Goal: Information Seeking & Learning: Learn about a topic

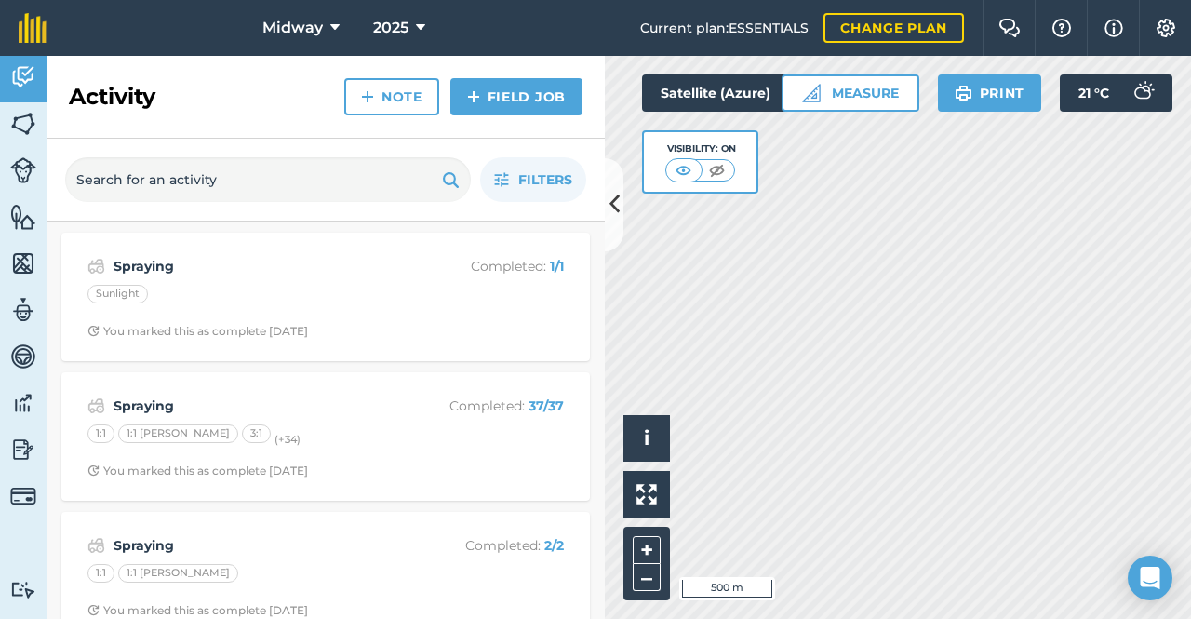
click at [135, 290] on div "Sunlight" at bounding box center [117, 294] width 60 height 19
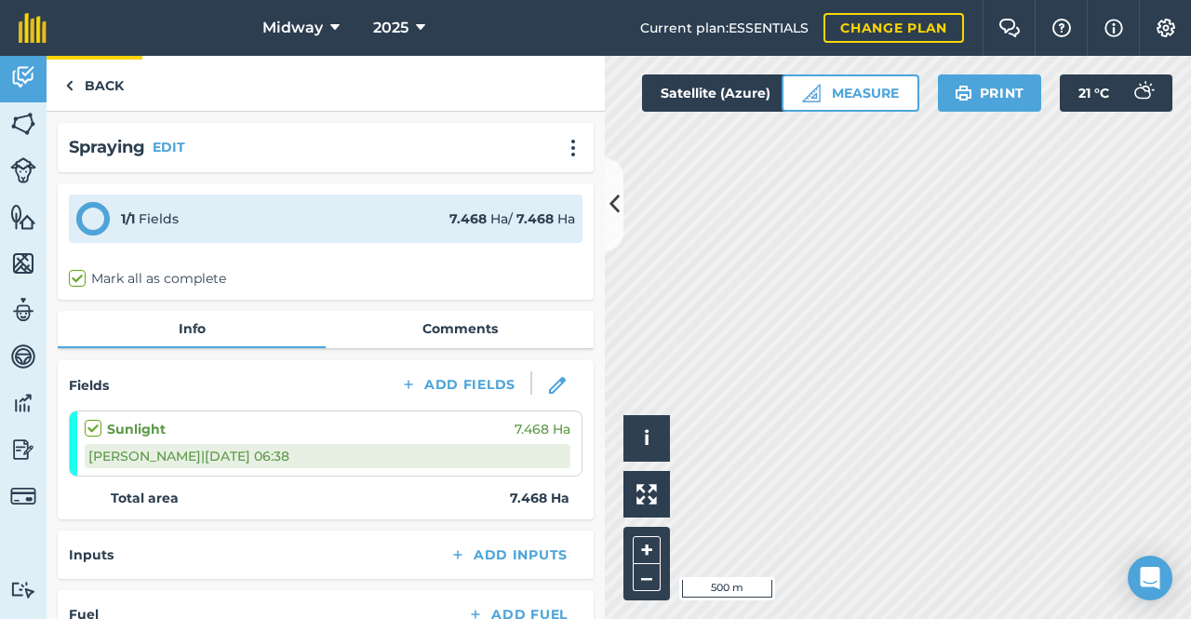
click at [69, 84] on img at bounding box center [69, 85] width 8 height 22
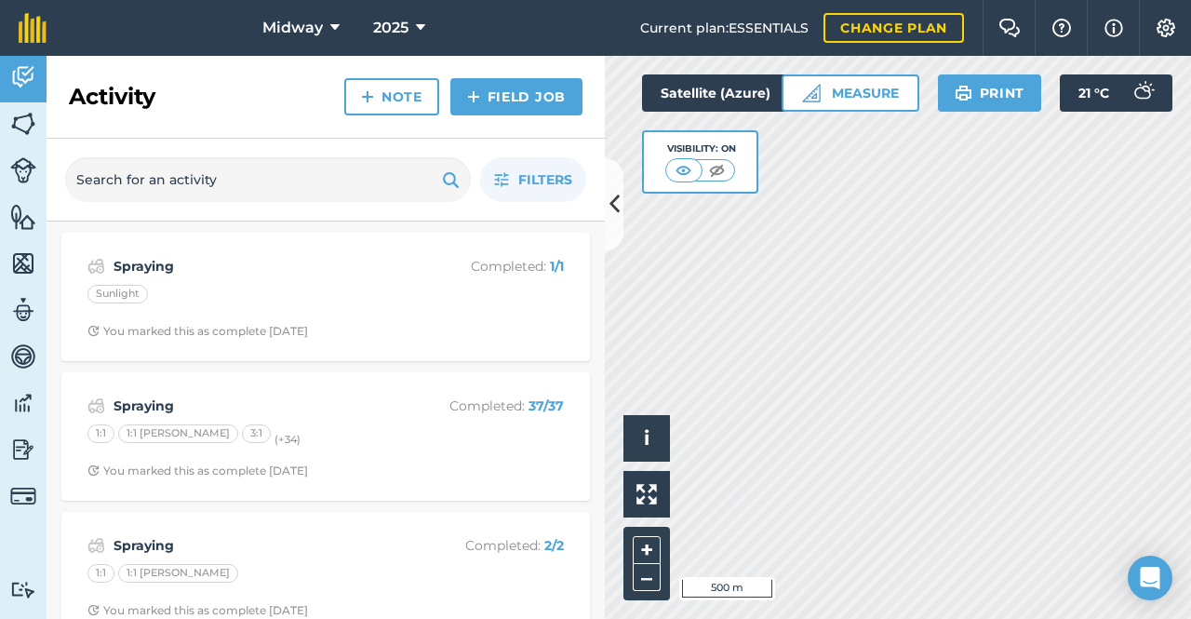
click at [105, 99] on h2 "Activity" at bounding box center [112, 97] width 87 height 30
click at [160, 181] on input "text" at bounding box center [268, 179] width 406 height 45
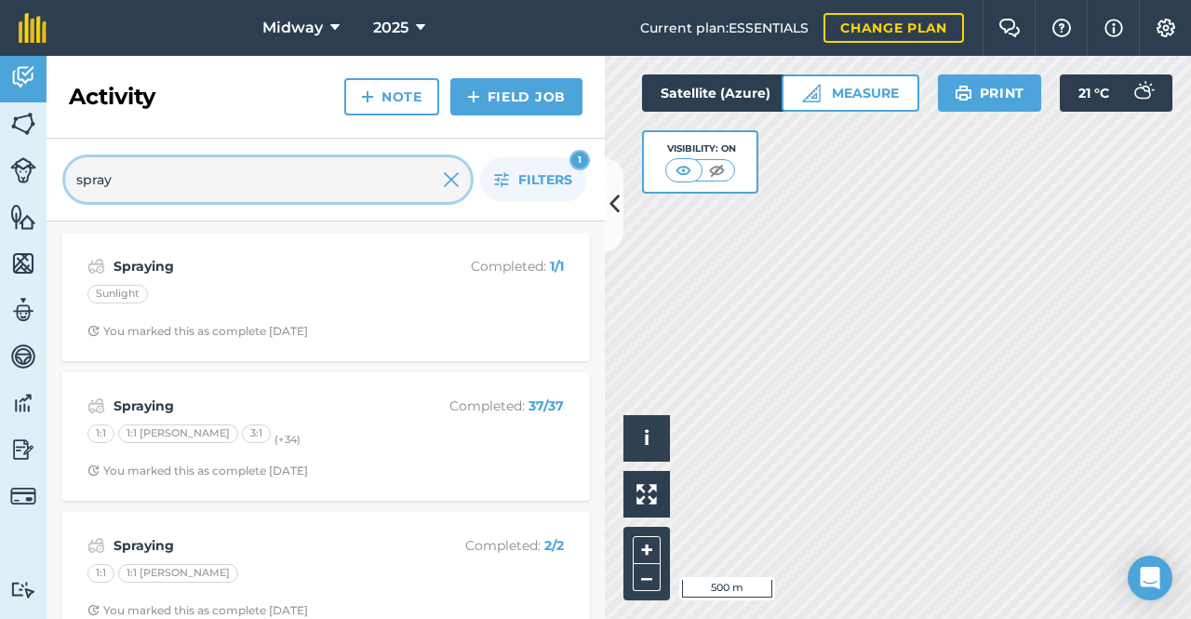
type input "spray"
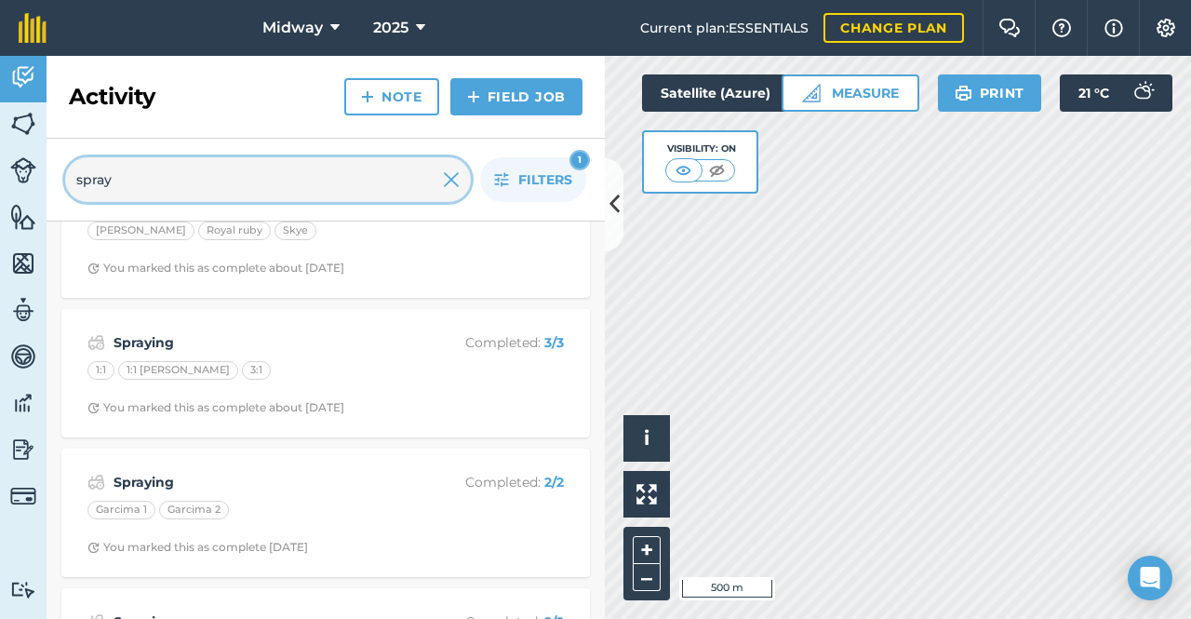
scroll to position [7656, 0]
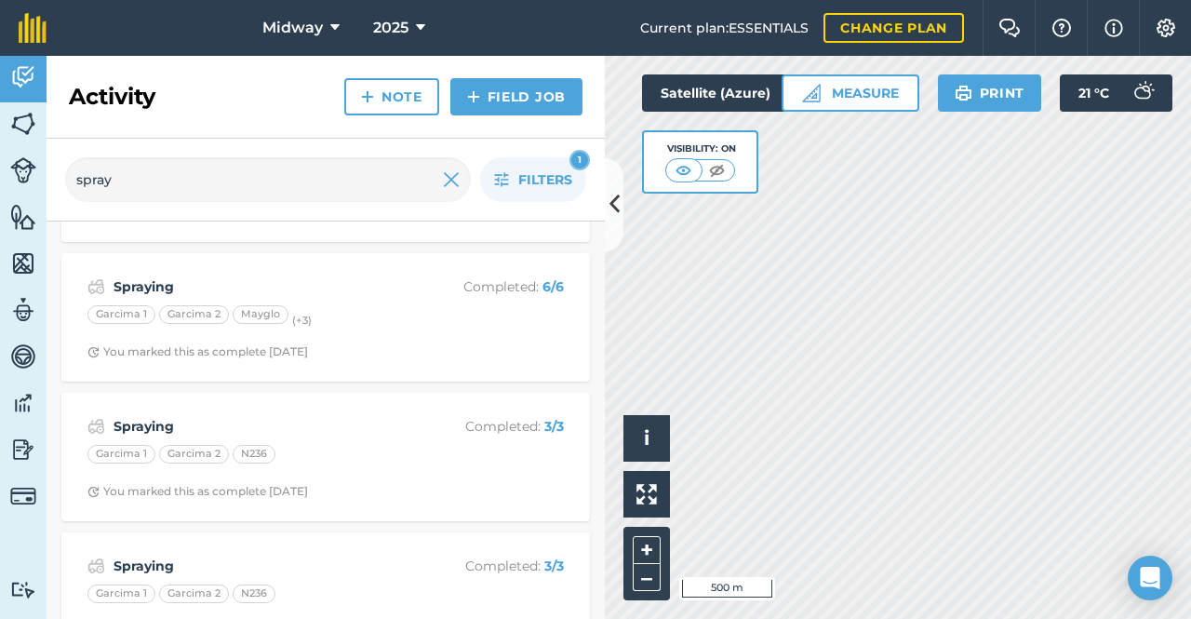
click at [274, 404] on div "Spraying Completed : 3 / 3 Garcima 1 Garcima 2 N236 You marked this as complete…" at bounding box center [326, 457] width 506 height 106
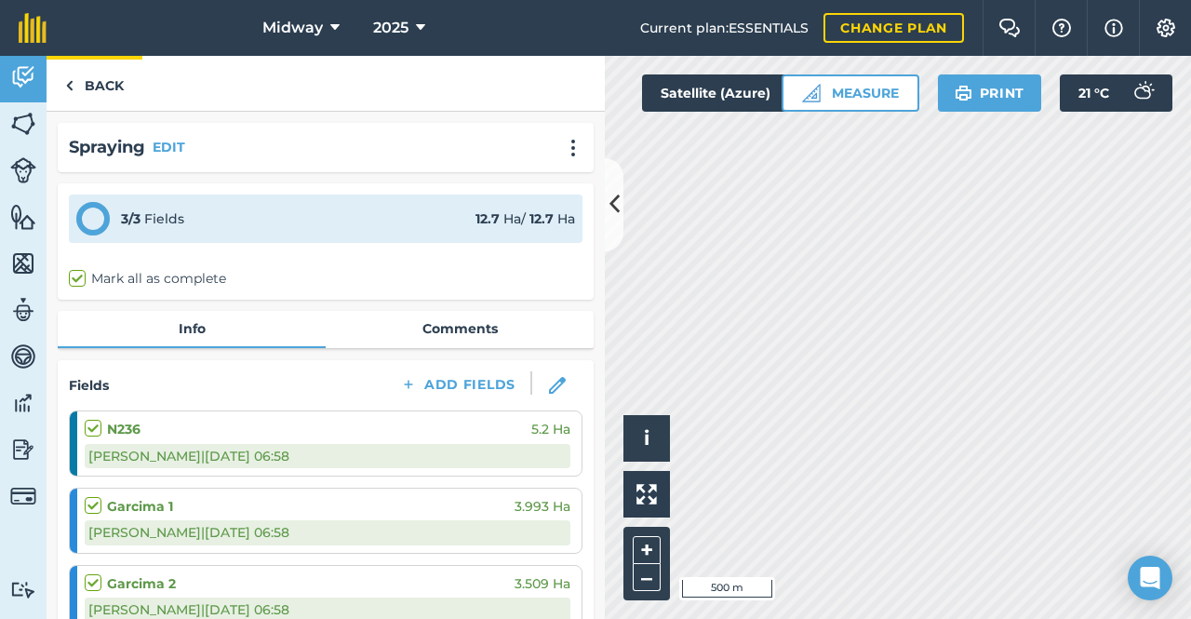
click at [74, 87] on link "Back" at bounding box center [95, 83] width 96 height 55
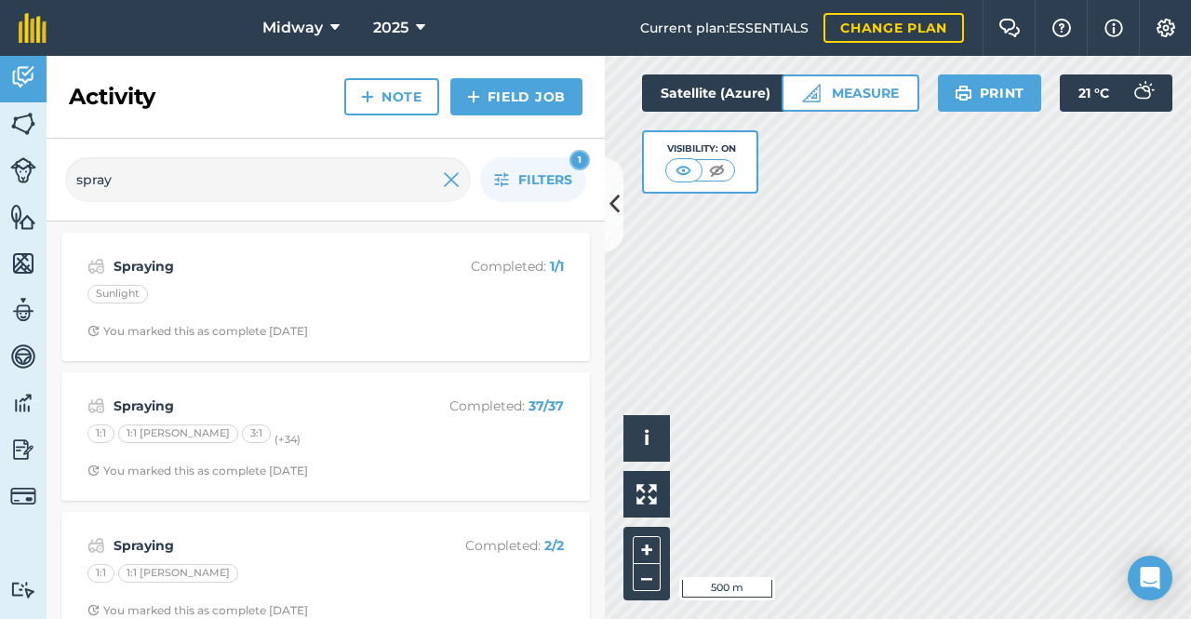
click at [236, 317] on div "Spraying Completed : 1 / 1 Sunlight You marked this as complete [DATE]" at bounding box center [326, 297] width 506 height 106
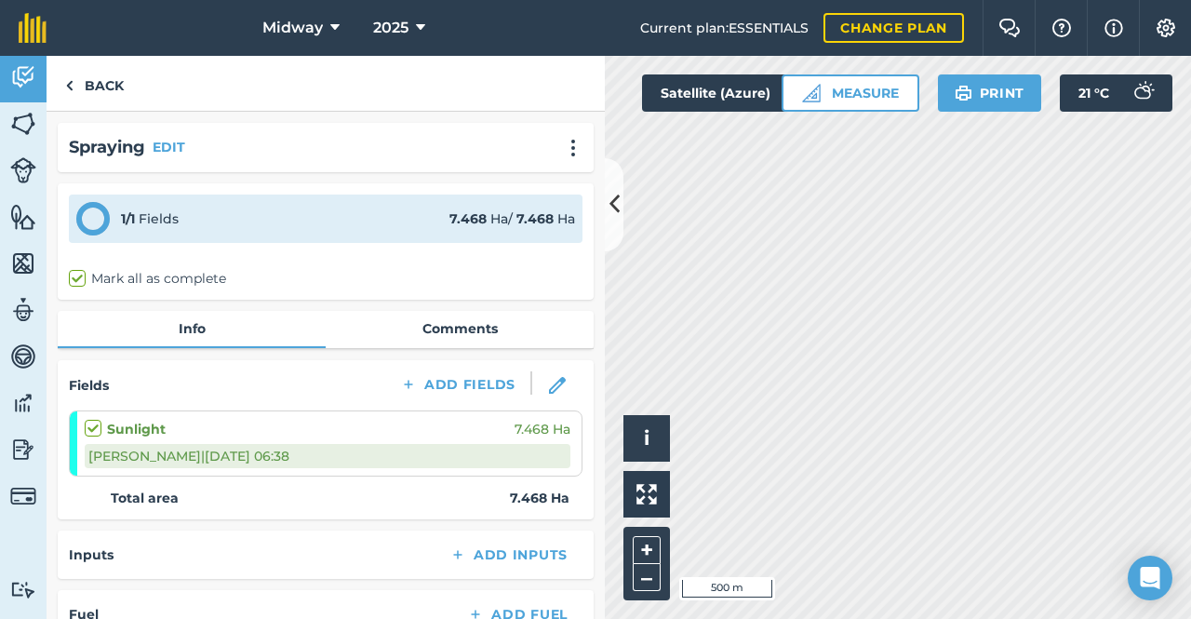
click at [409, 332] on link "Comments" at bounding box center [460, 328] width 268 height 35
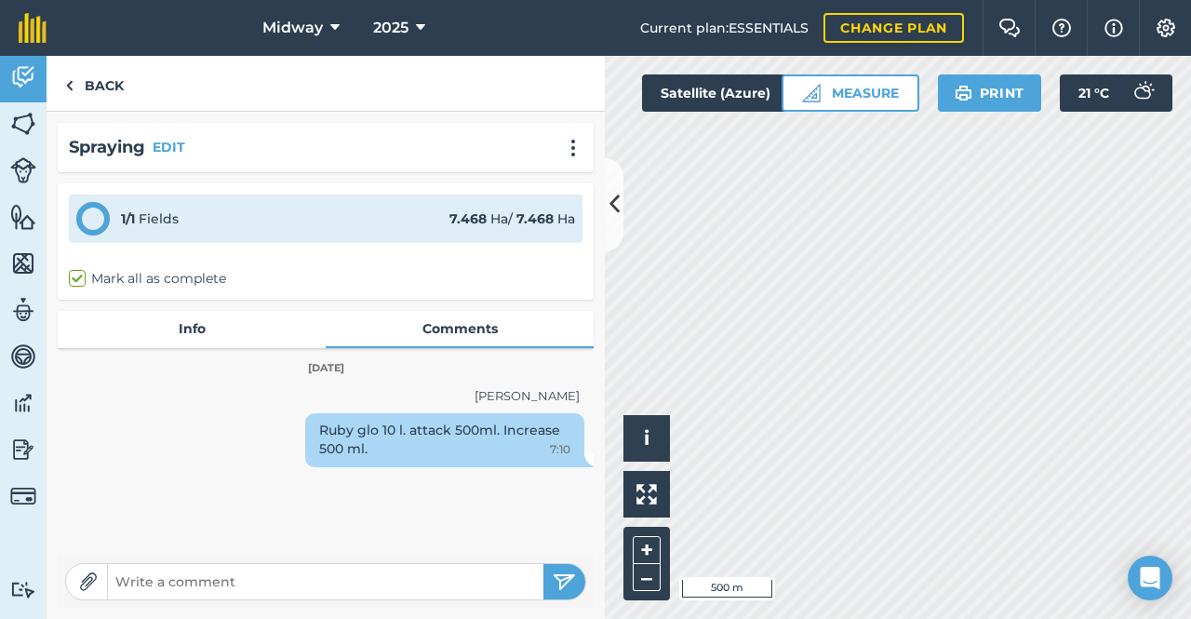
click at [179, 330] on link "Info" at bounding box center [192, 328] width 268 height 35
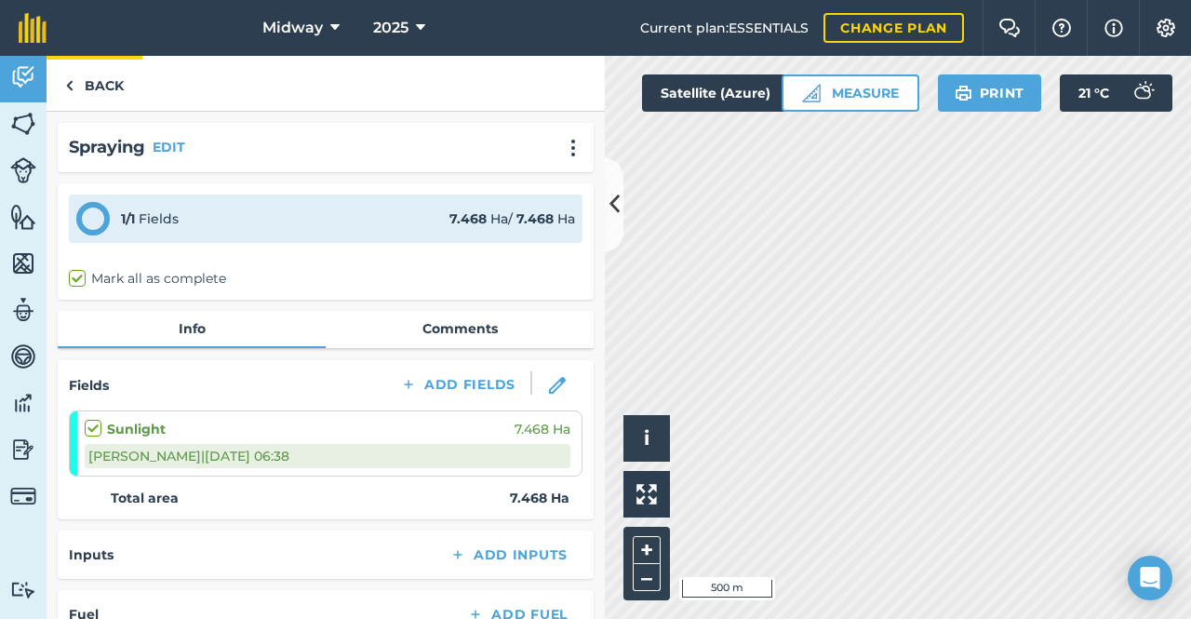
click at [74, 83] on link "Back" at bounding box center [95, 83] width 96 height 55
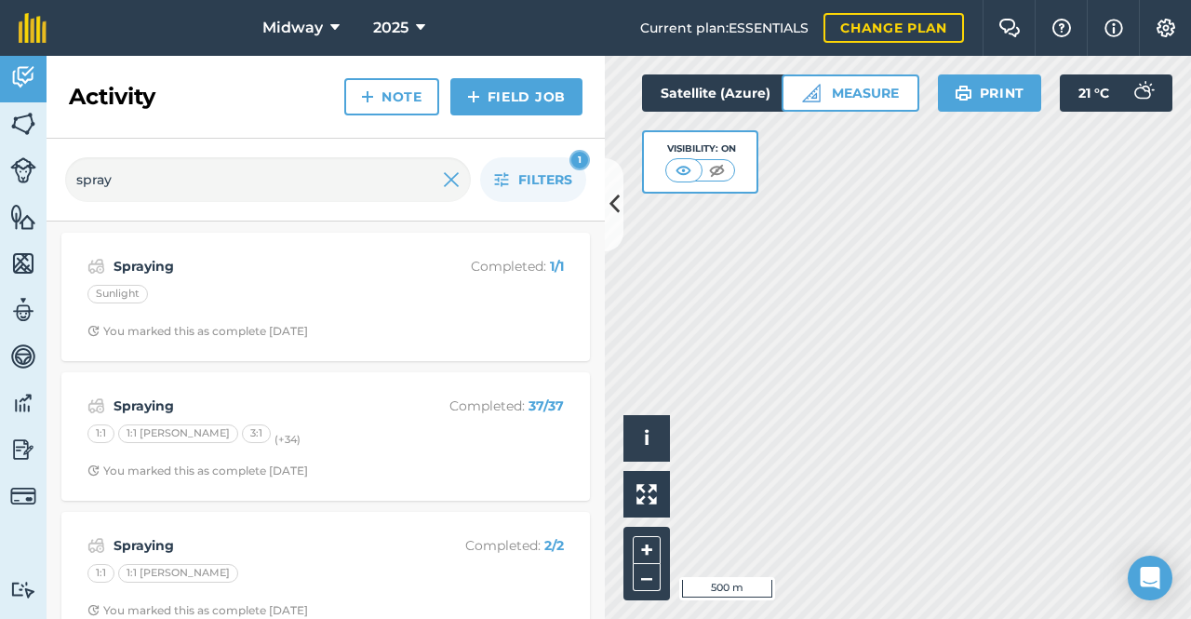
click at [124, 296] on div "Sunlight" at bounding box center [117, 294] width 60 height 19
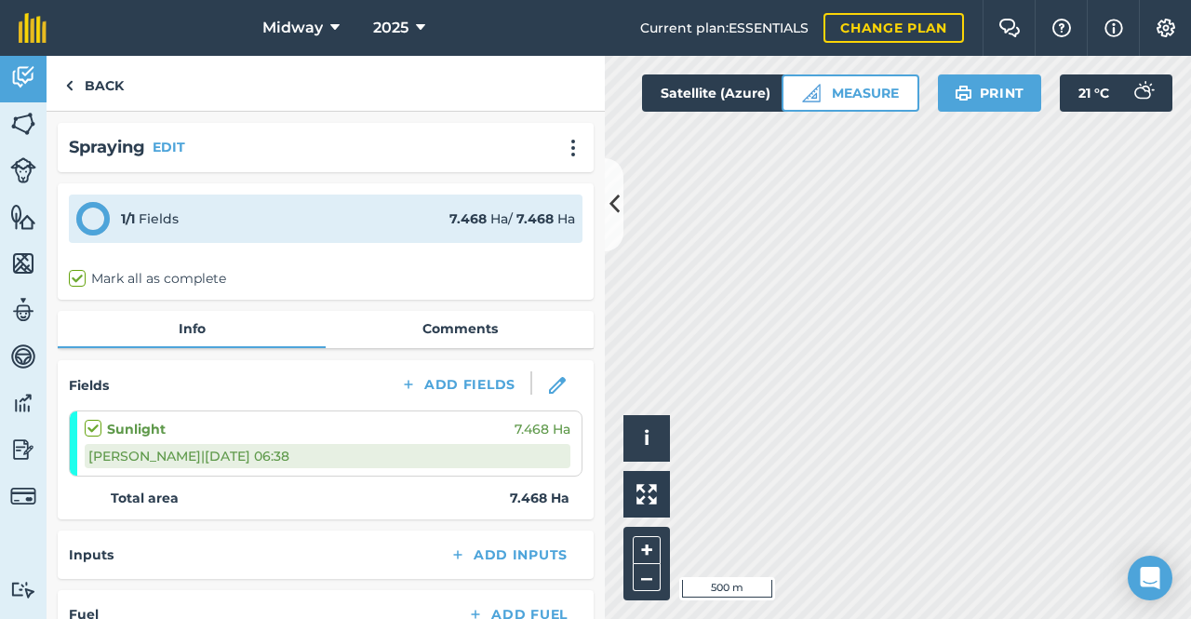
click at [453, 319] on link "Comments" at bounding box center [460, 328] width 268 height 35
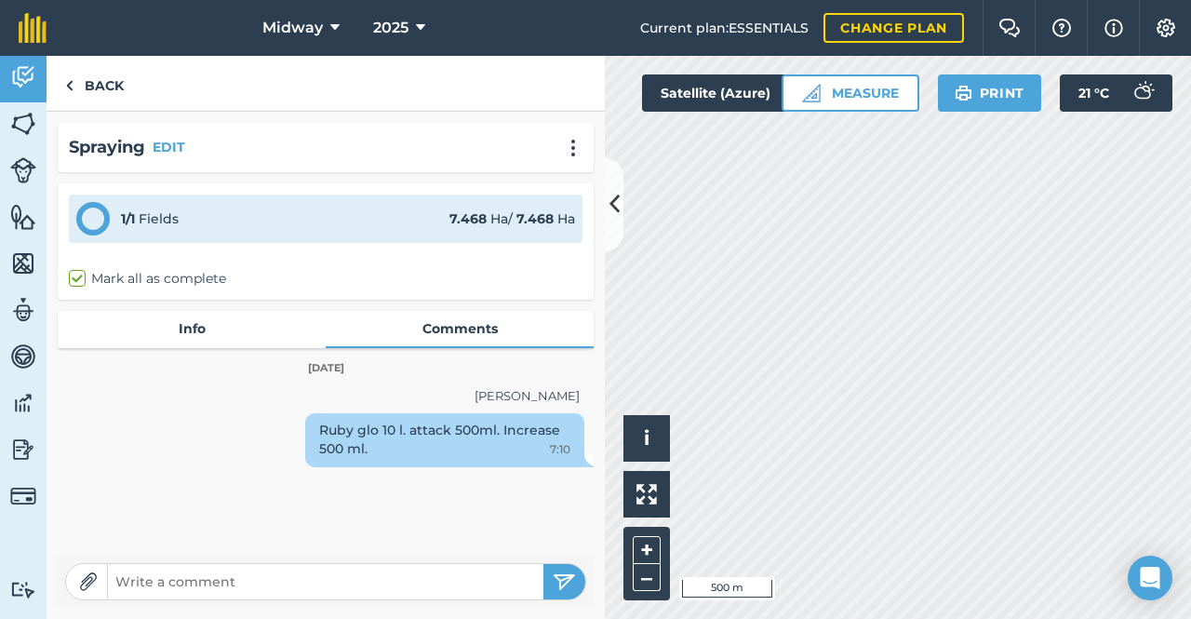
click at [175, 323] on link "Info" at bounding box center [192, 328] width 268 height 35
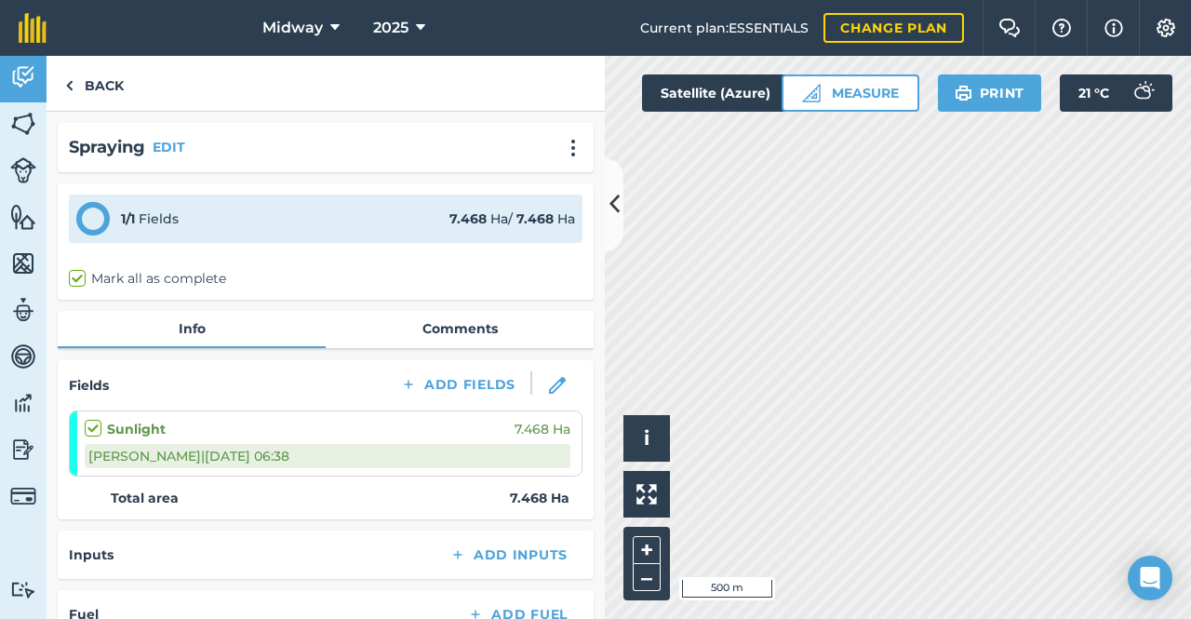
click at [462, 329] on link "Comments" at bounding box center [460, 328] width 268 height 35
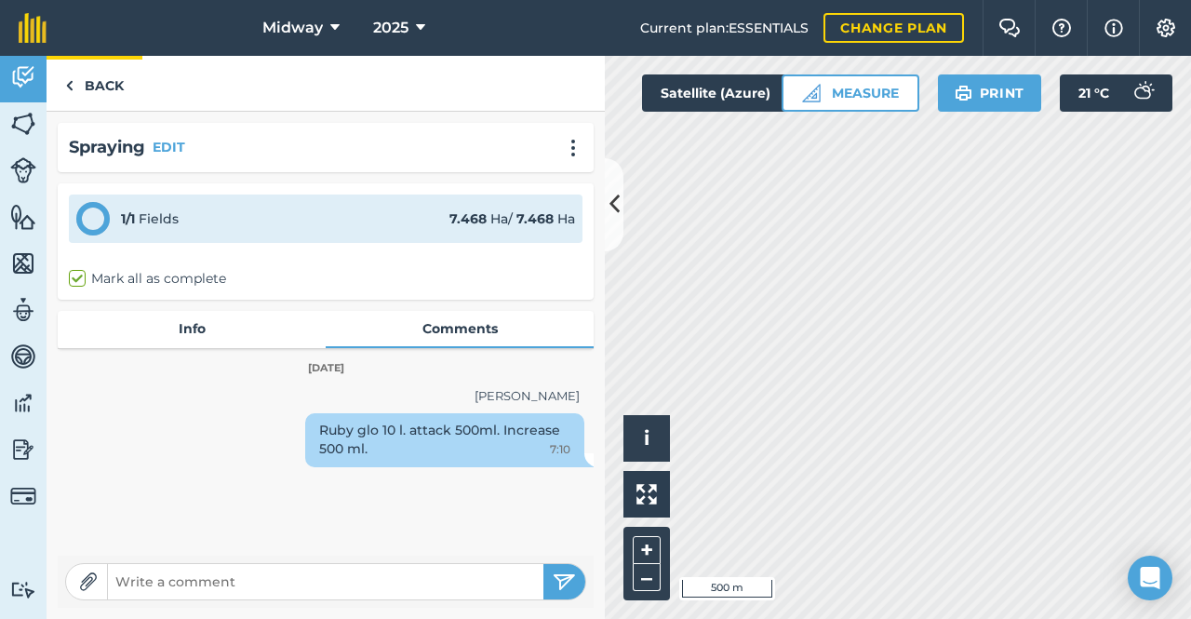
click at [76, 79] on link "Back" at bounding box center [95, 83] width 96 height 55
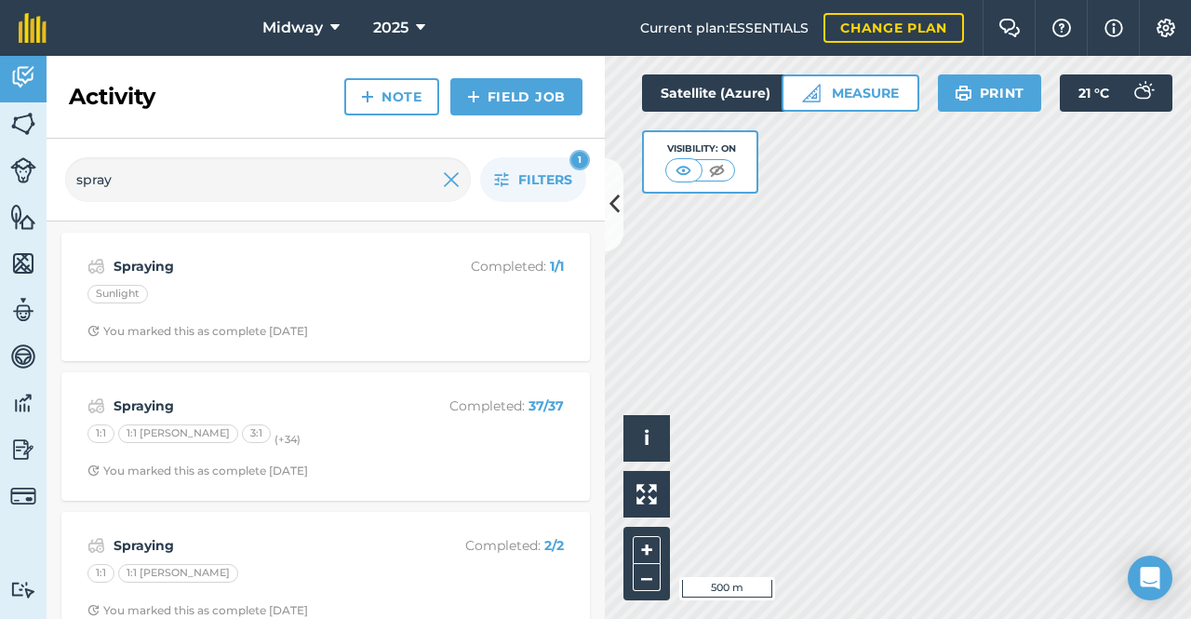
click at [126, 267] on strong "Spraying" at bounding box center [261, 266] width 295 height 20
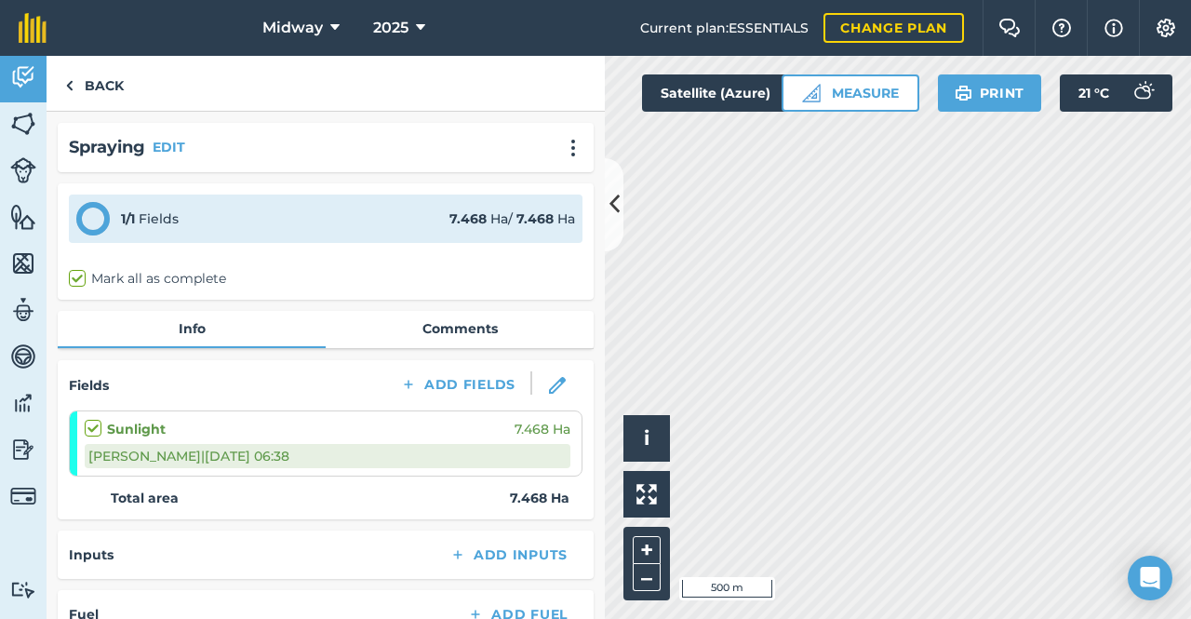
click at [487, 330] on link "Comments" at bounding box center [460, 328] width 268 height 35
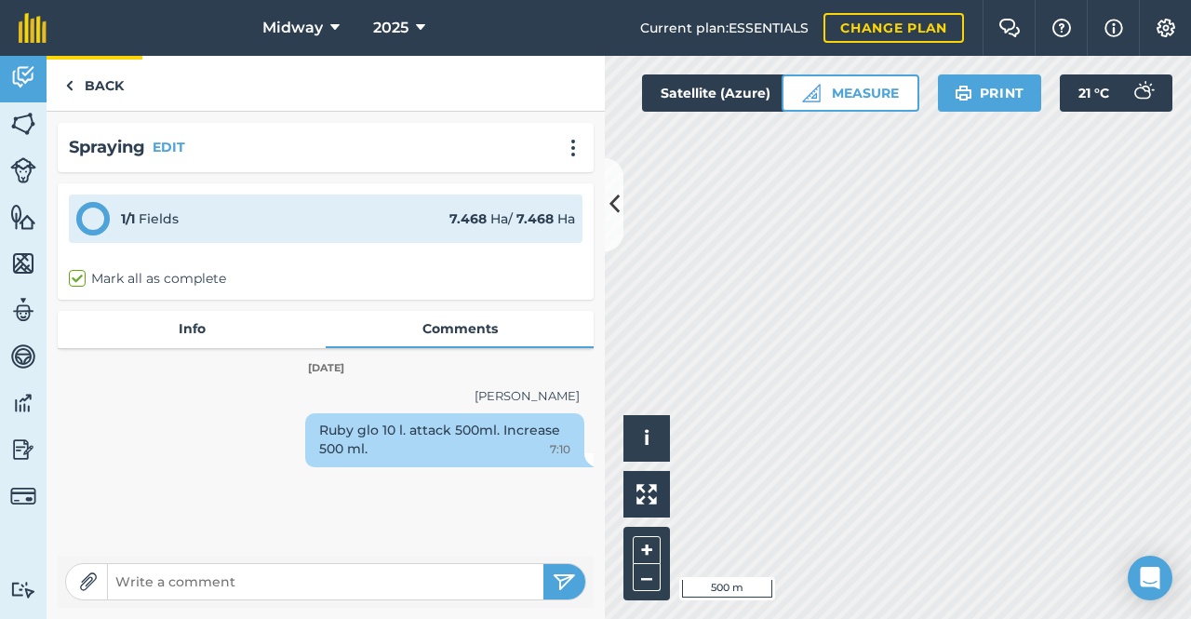
click at [74, 87] on link "Back" at bounding box center [95, 83] width 96 height 55
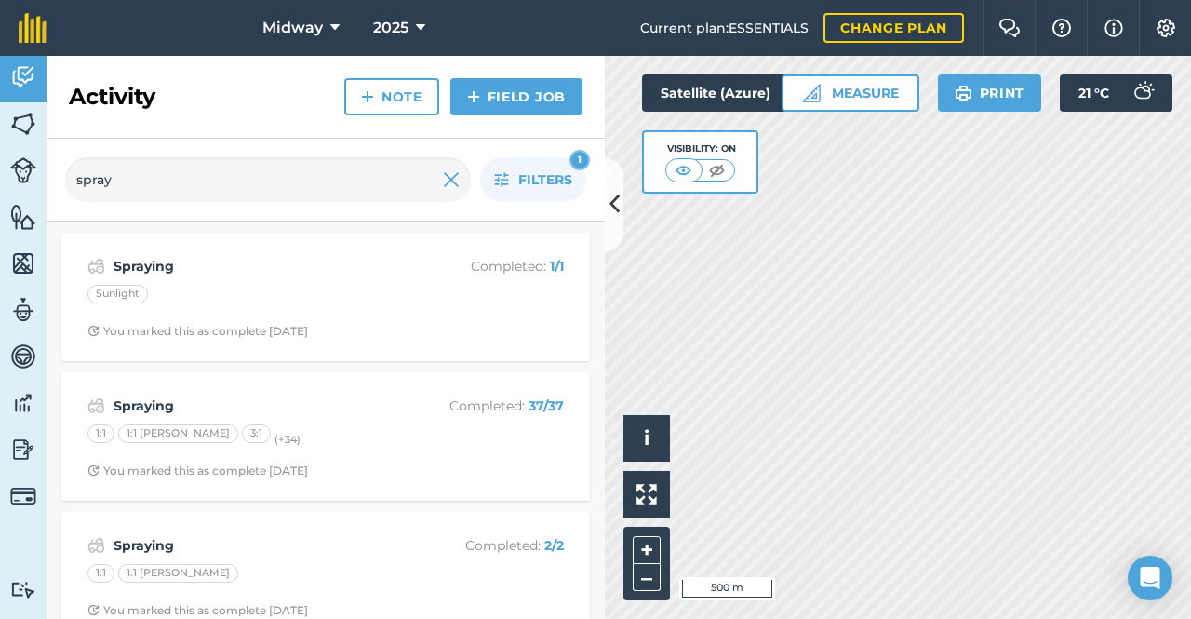
click at [141, 409] on strong "Spraying" at bounding box center [261, 405] width 295 height 20
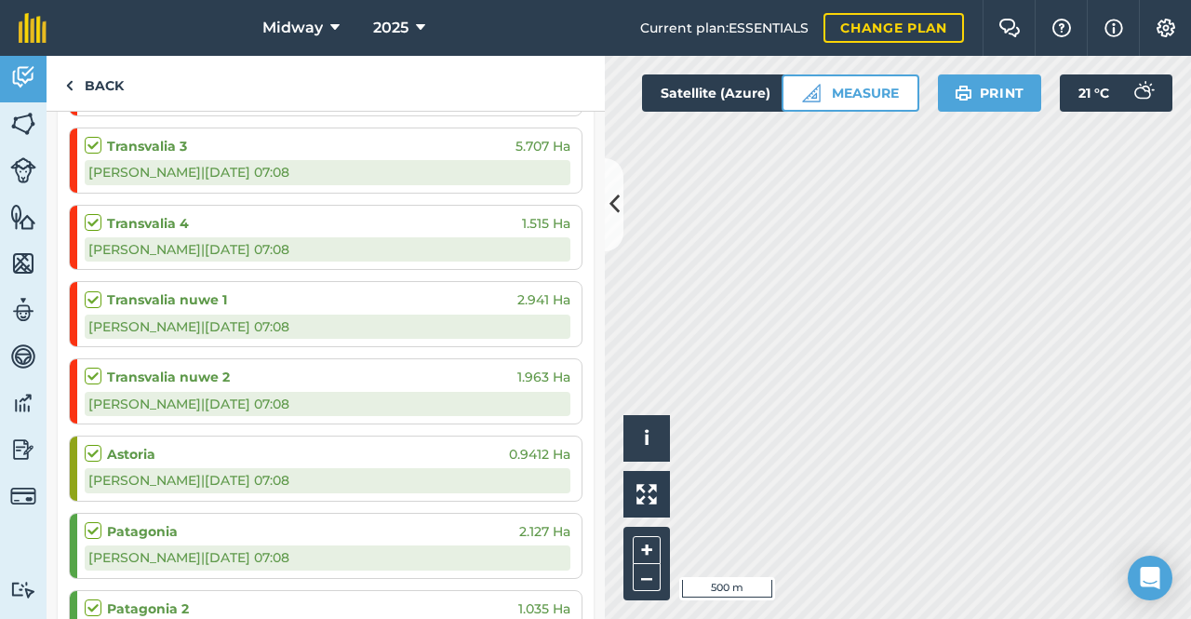
scroll to position [1837, 0]
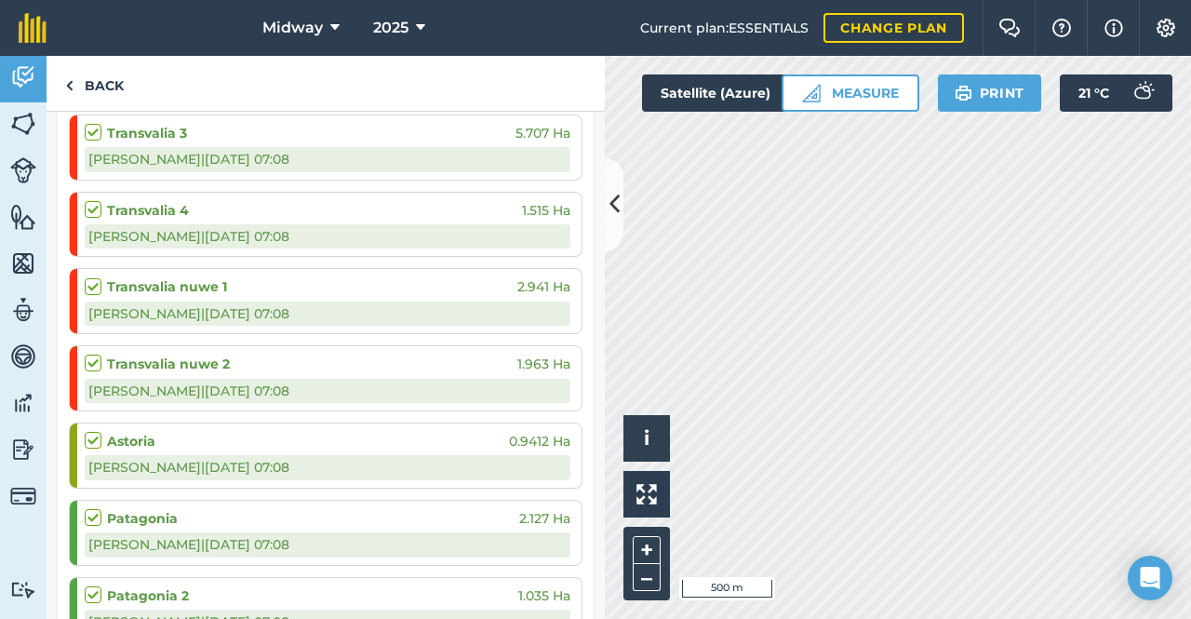
click at [145, 354] on strong "Transvalia nuwe 2" at bounding box center [168, 364] width 123 height 20
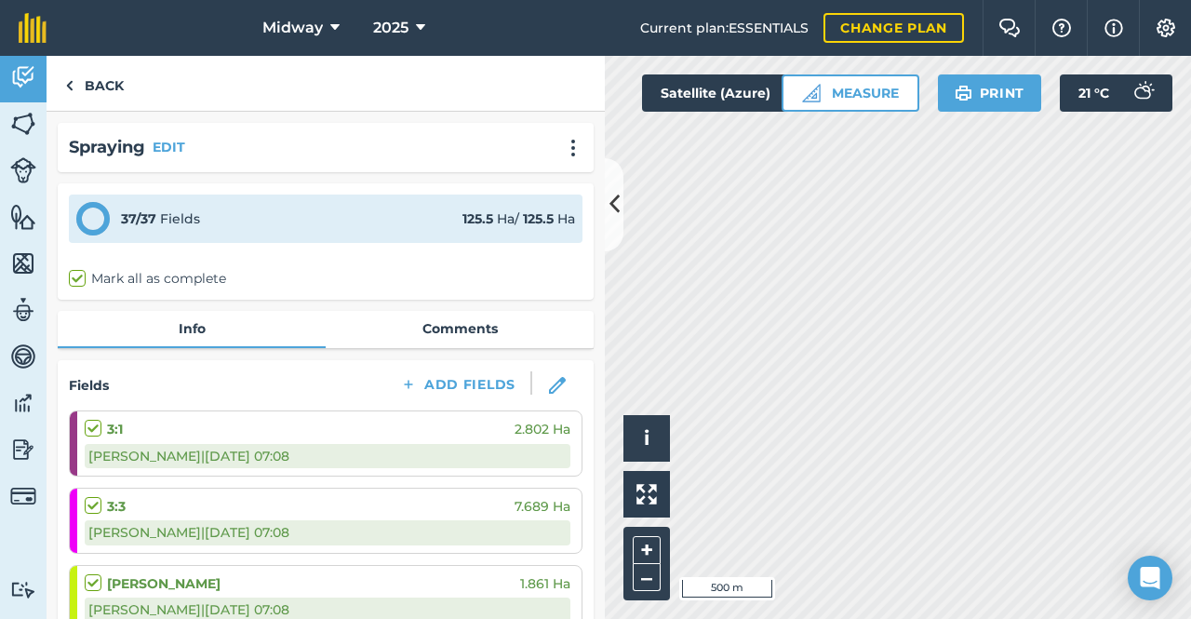
scroll to position [0, 0]
click at [67, 83] on img at bounding box center [69, 85] width 8 height 22
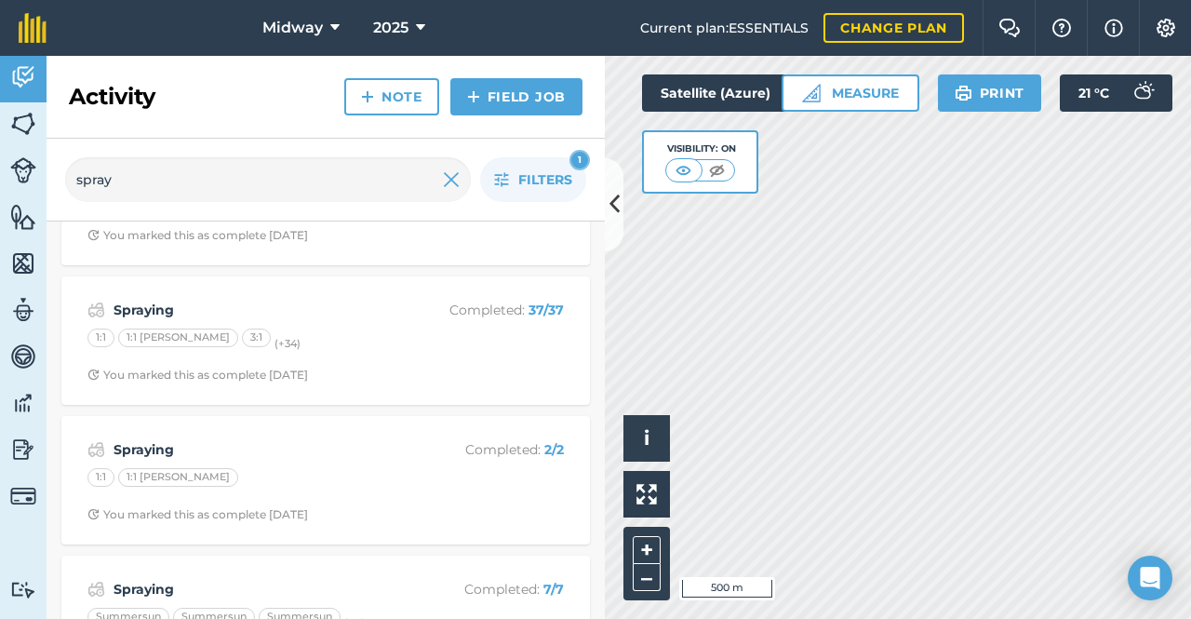
scroll to position [117, 0]
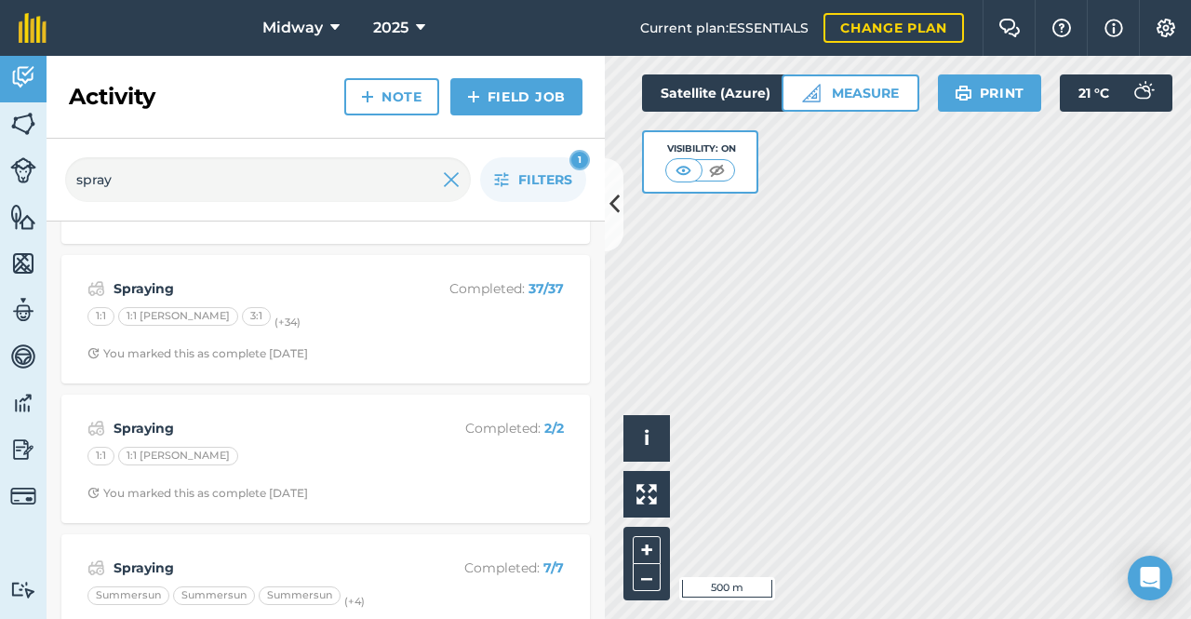
click at [134, 428] on strong "Spraying" at bounding box center [261, 428] width 295 height 20
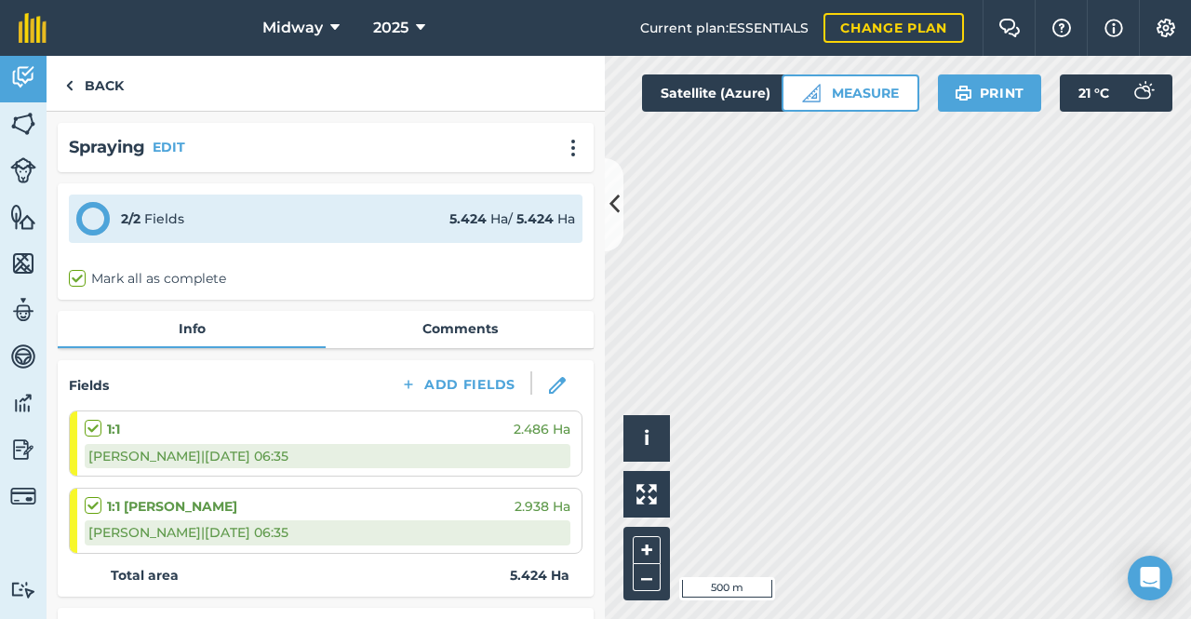
click at [188, 326] on link "Info" at bounding box center [192, 328] width 268 height 35
click at [463, 326] on link "Comments" at bounding box center [460, 328] width 268 height 35
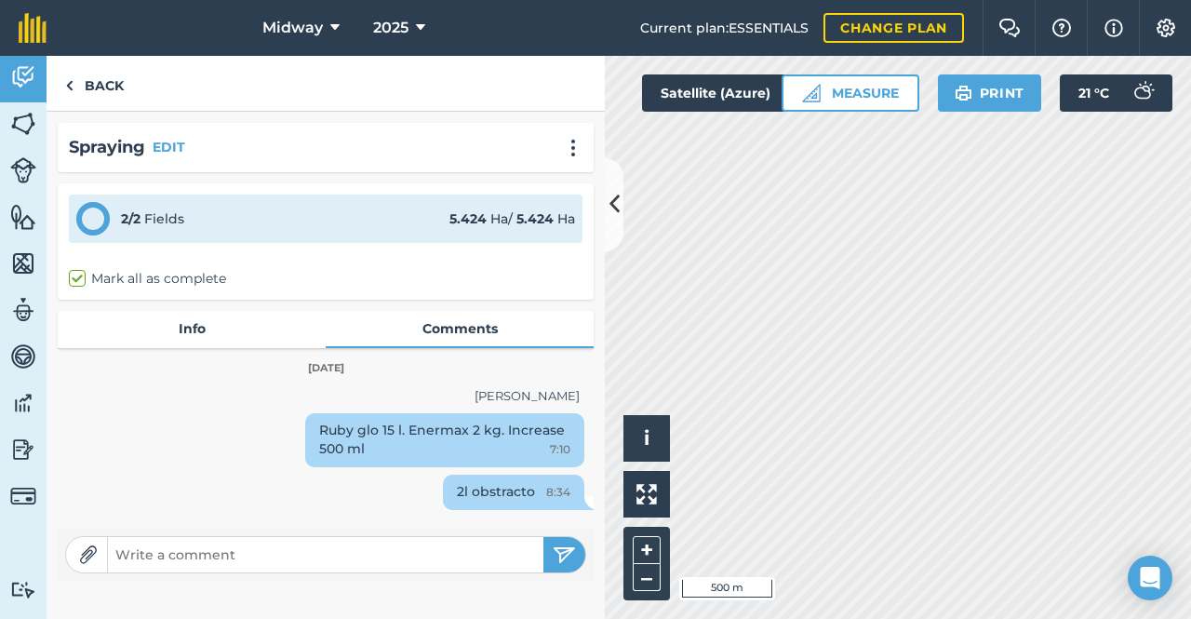
click at [190, 326] on link "Info" at bounding box center [192, 328] width 268 height 35
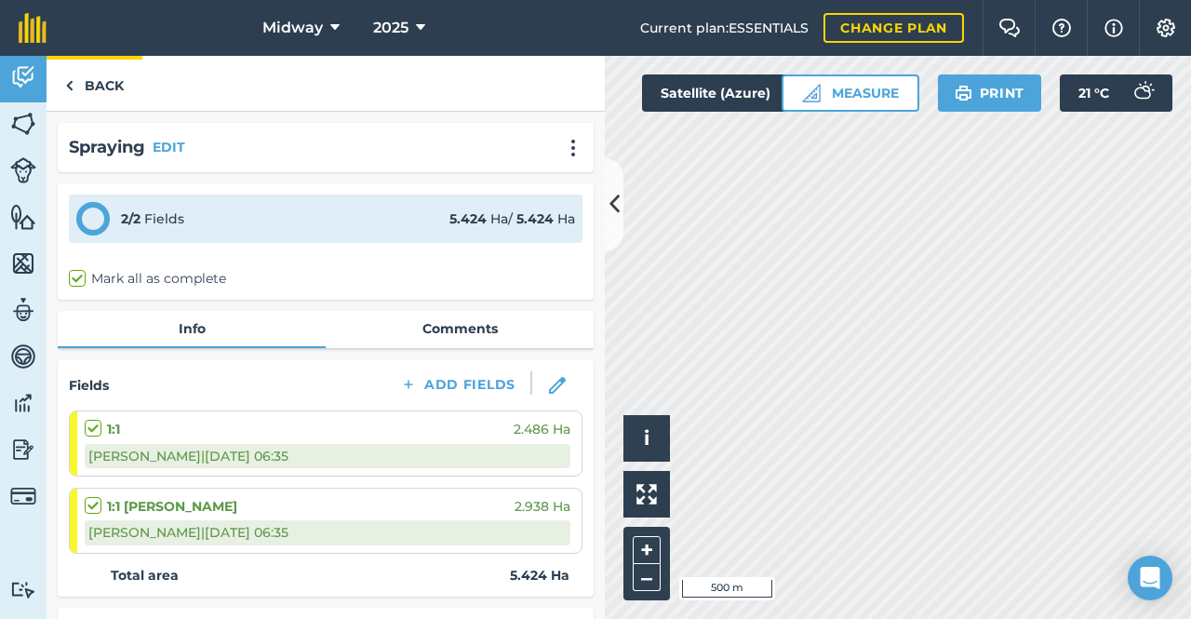
click at [71, 84] on img at bounding box center [69, 85] width 8 height 22
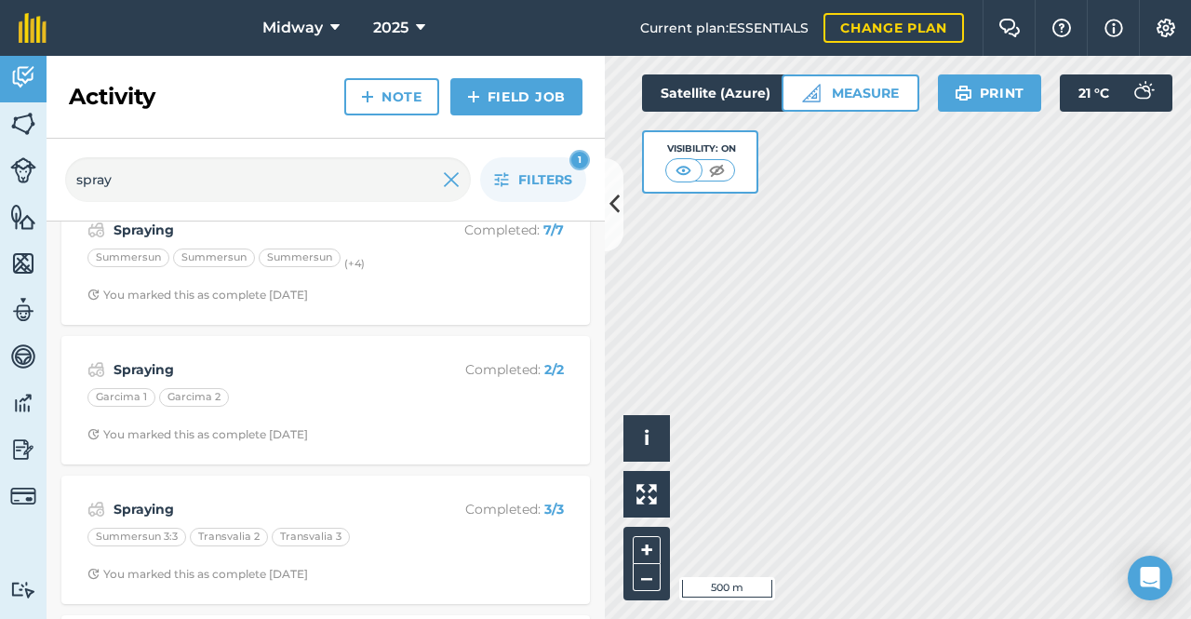
scroll to position [461, 0]
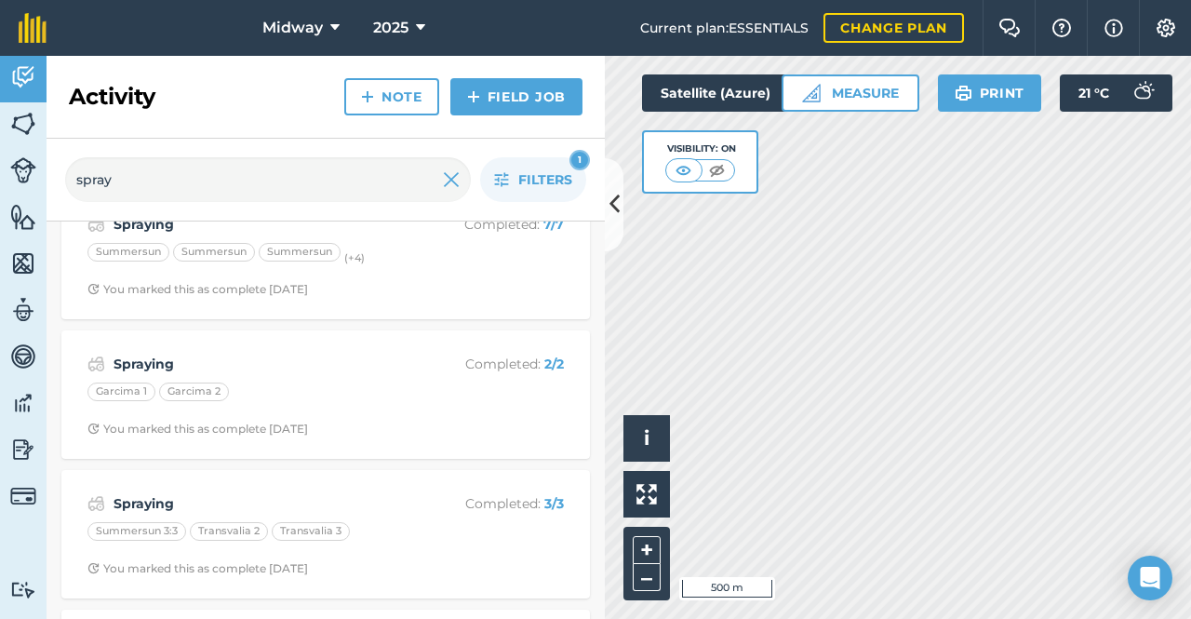
click at [147, 362] on strong "Spraying" at bounding box center [261, 364] width 295 height 20
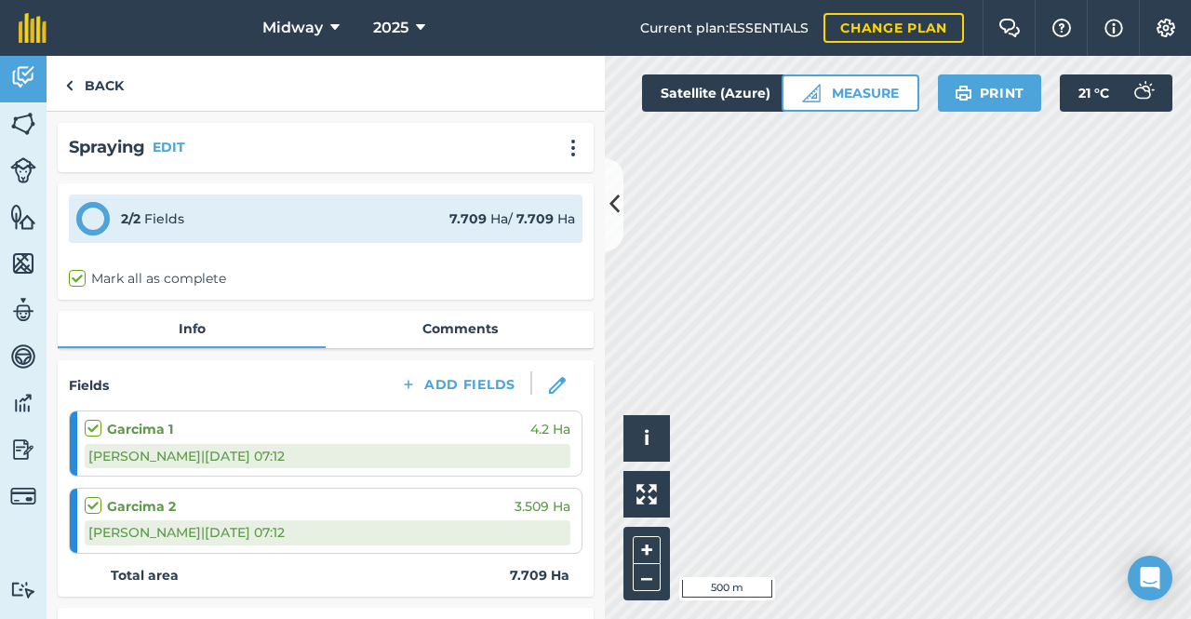
click at [163, 520] on div "[PERSON_NAME] | [DATE] 07:12" at bounding box center [328, 532] width 486 height 24
click at [449, 328] on link "Comments" at bounding box center [460, 328] width 268 height 35
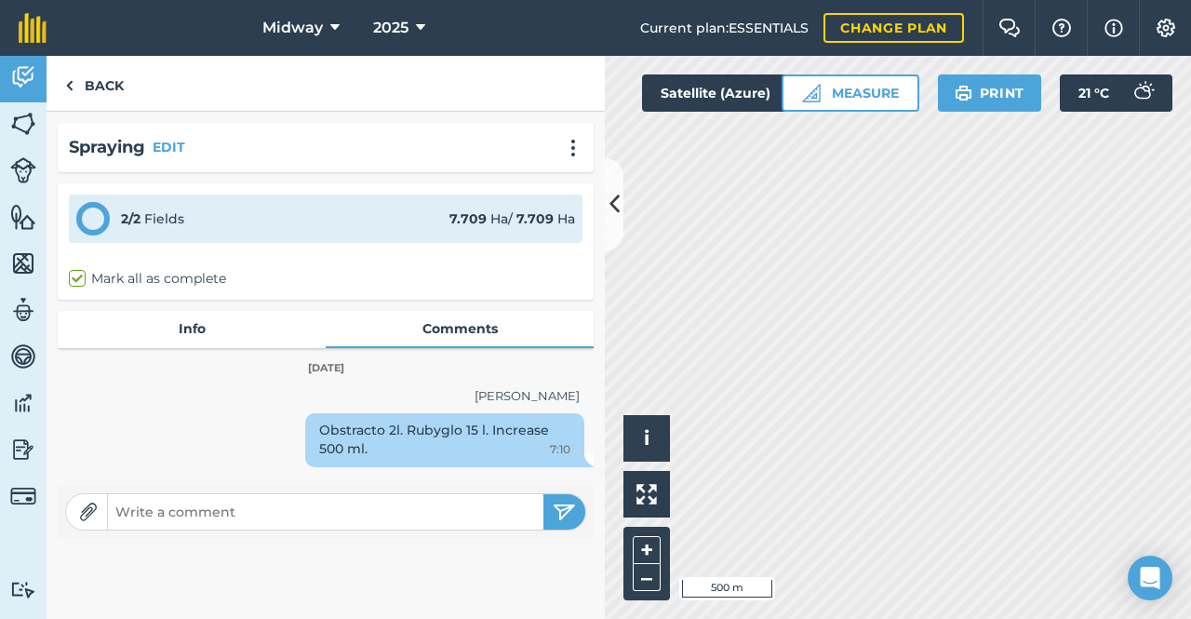
click at [985, 101] on button "Print" at bounding box center [990, 92] width 104 height 37
click at [189, 329] on link "Info" at bounding box center [192, 328] width 268 height 35
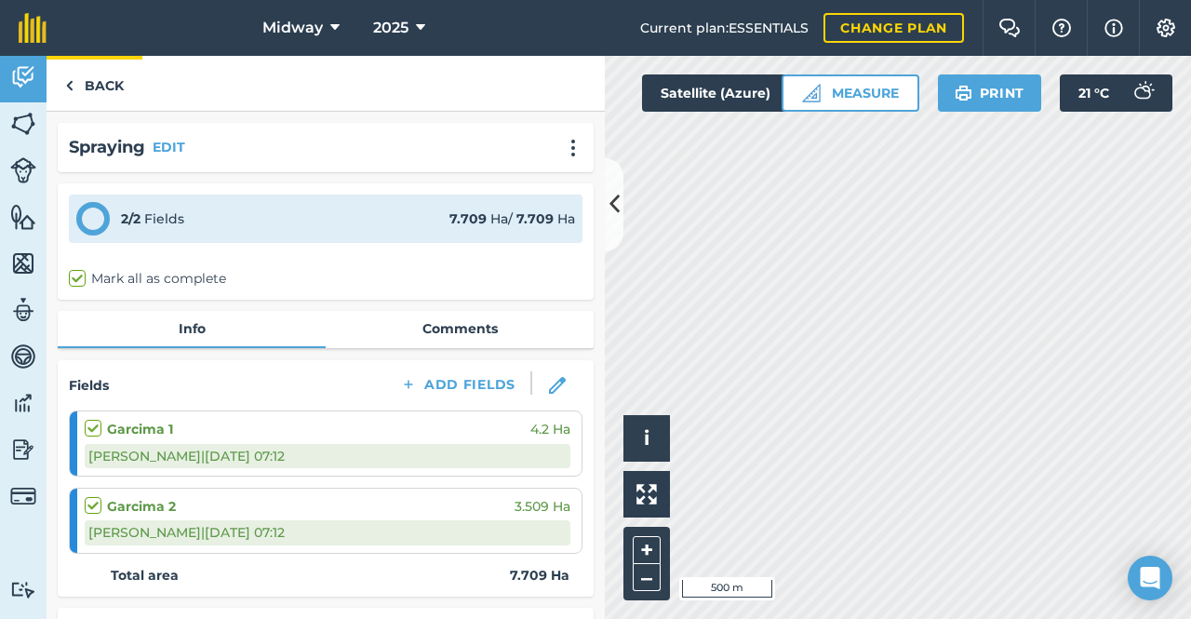
click at [73, 84] on img at bounding box center [69, 85] width 8 height 22
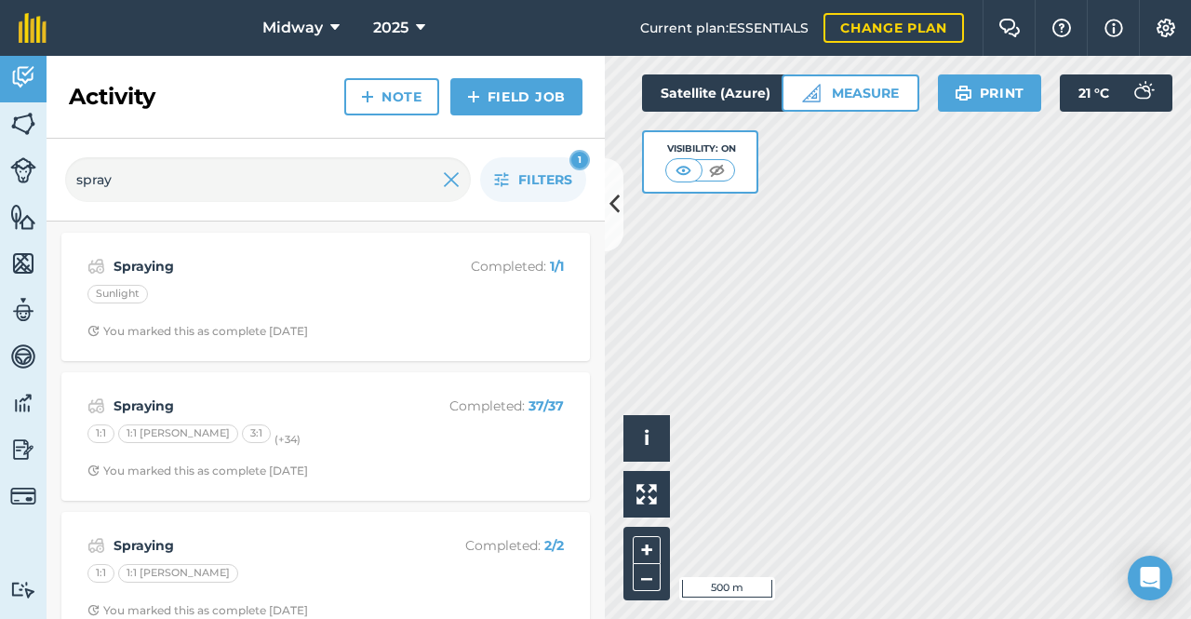
click at [126, 270] on strong "Spraying" at bounding box center [261, 266] width 295 height 20
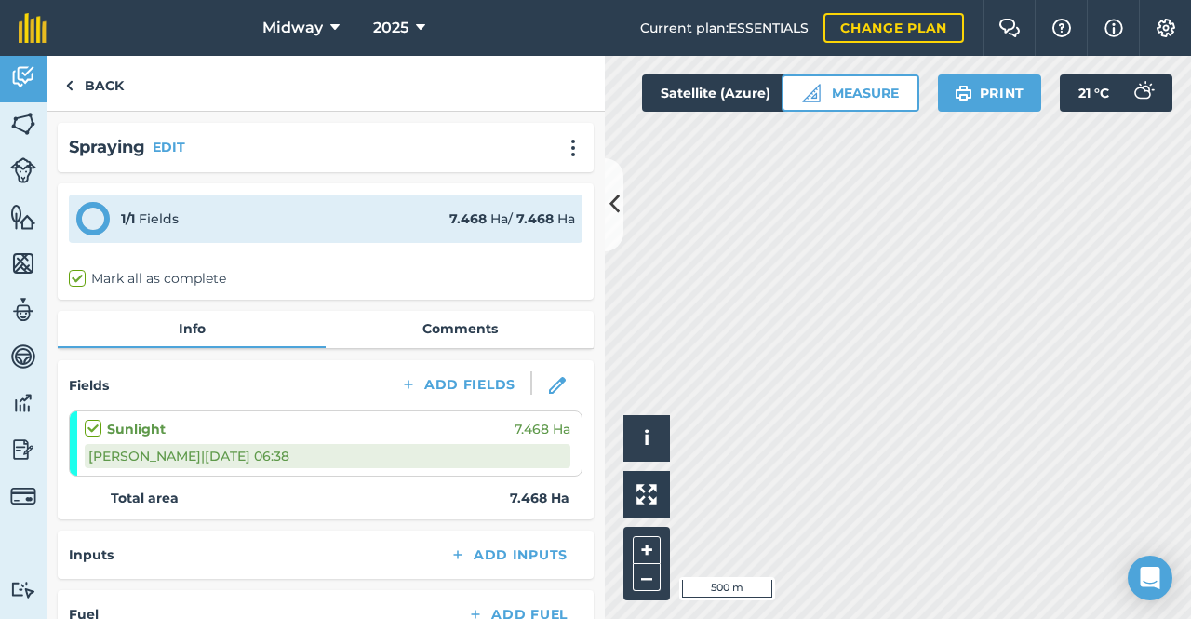
click at [469, 332] on link "Comments" at bounding box center [460, 328] width 268 height 35
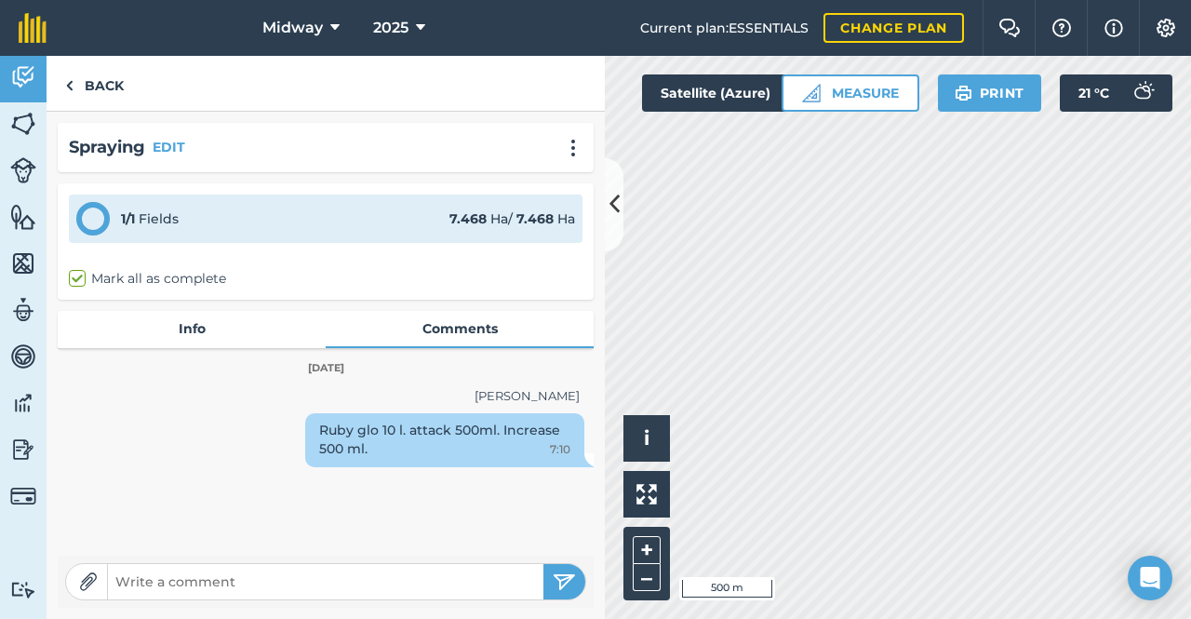
click at [183, 321] on link "Info" at bounding box center [192, 328] width 268 height 35
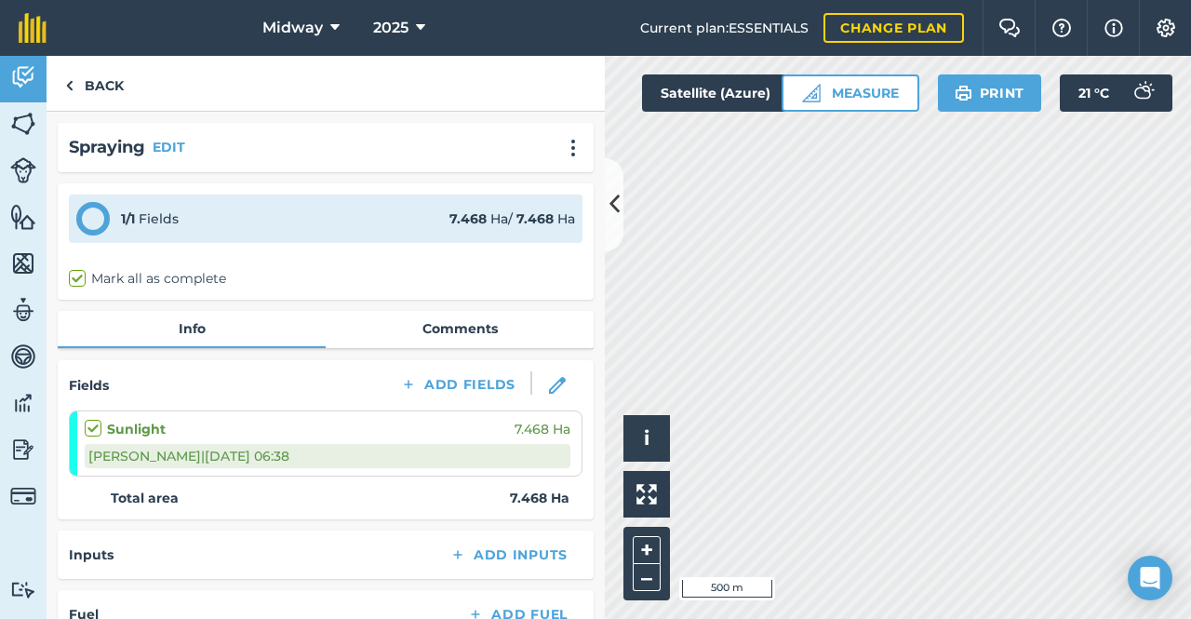
click at [450, 330] on link "Comments" at bounding box center [460, 328] width 268 height 35
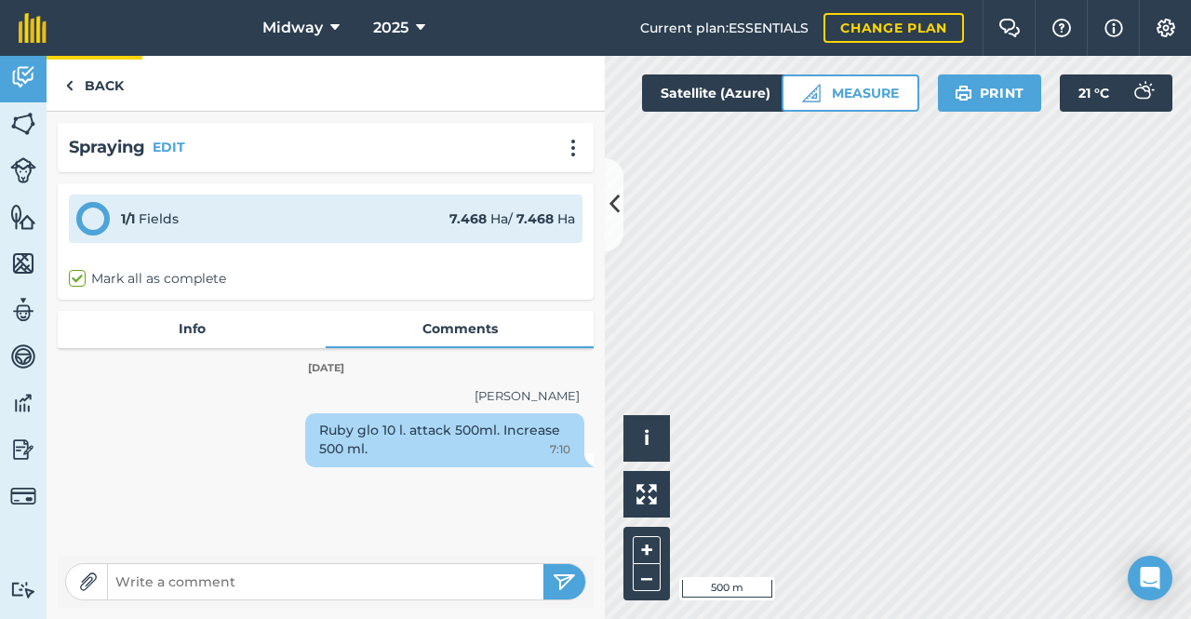
click at [73, 87] on img at bounding box center [69, 85] width 8 height 22
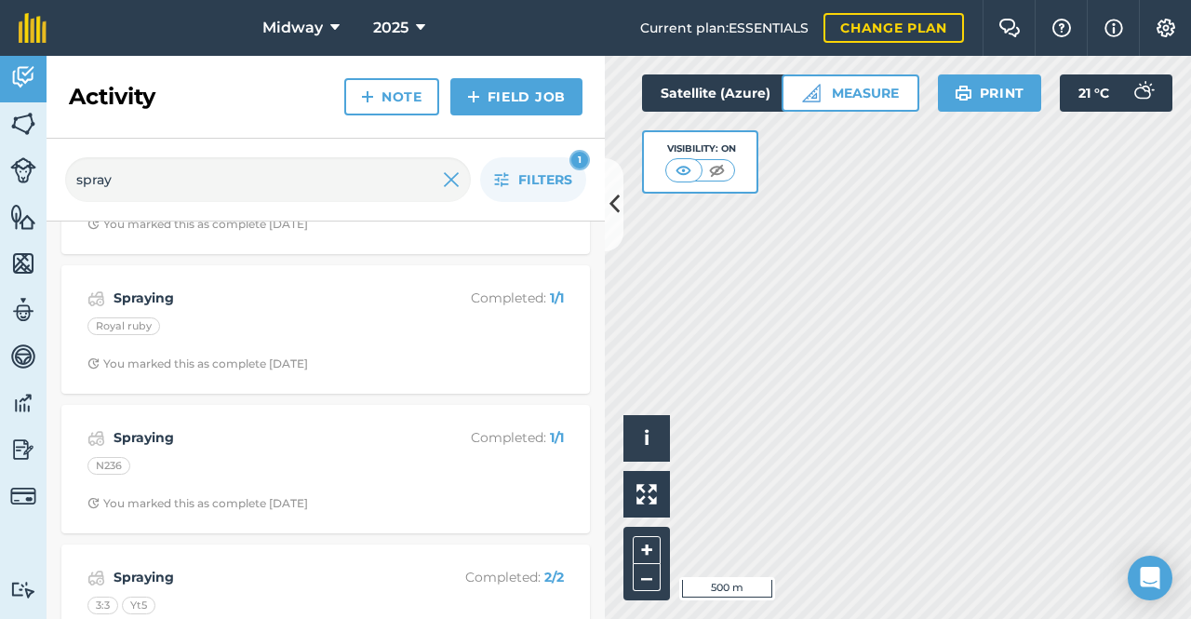
scroll to position [2907, 0]
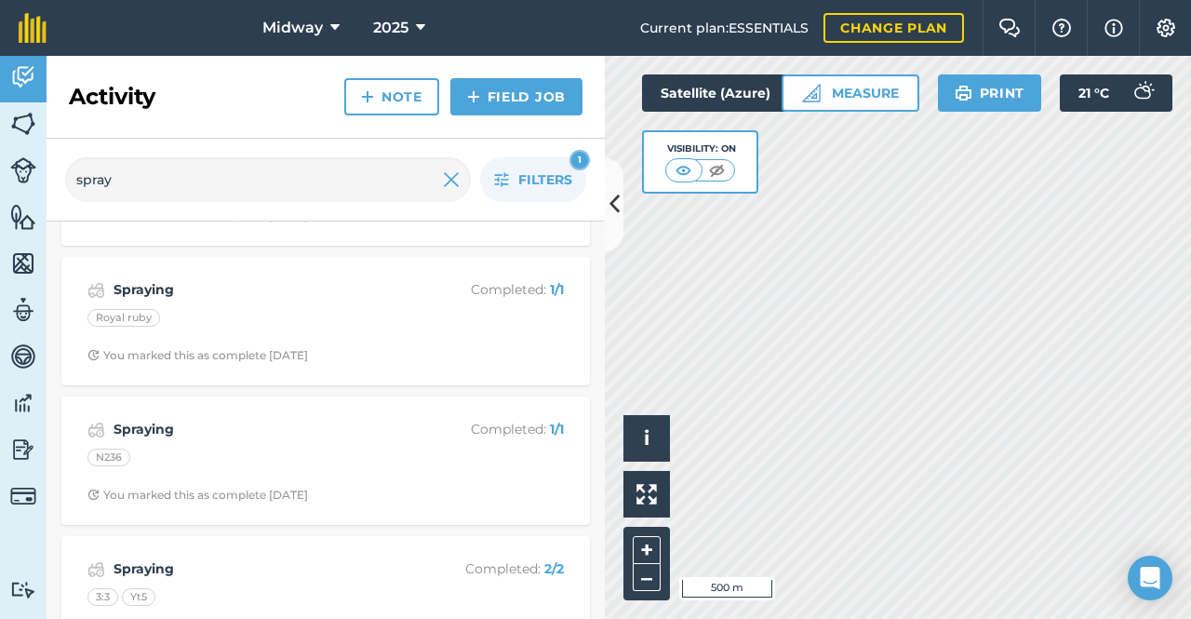
click at [136, 283] on div "Spraying Completed : 1 / 1 Royal ruby You marked this as complete [DATE]" at bounding box center [326, 321] width 506 height 106
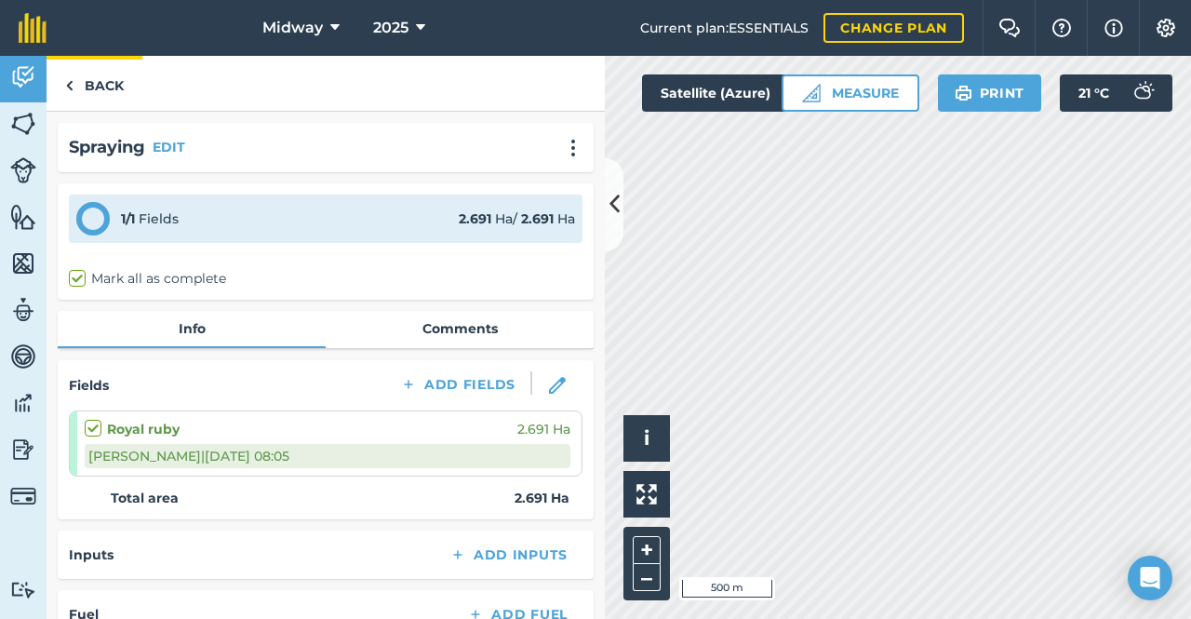
click at [69, 87] on img at bounding box center [69, 85] width 8 height 22
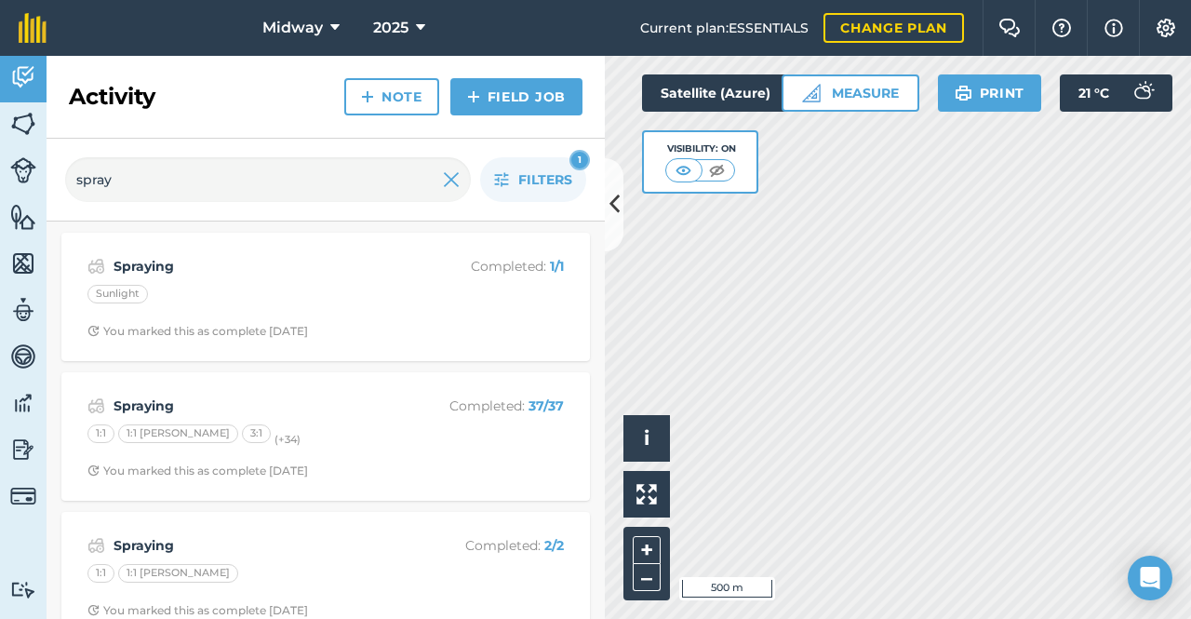
click at [132, 407] on strong "Spraying" at bounding box center [261, 405] width 295 height 20
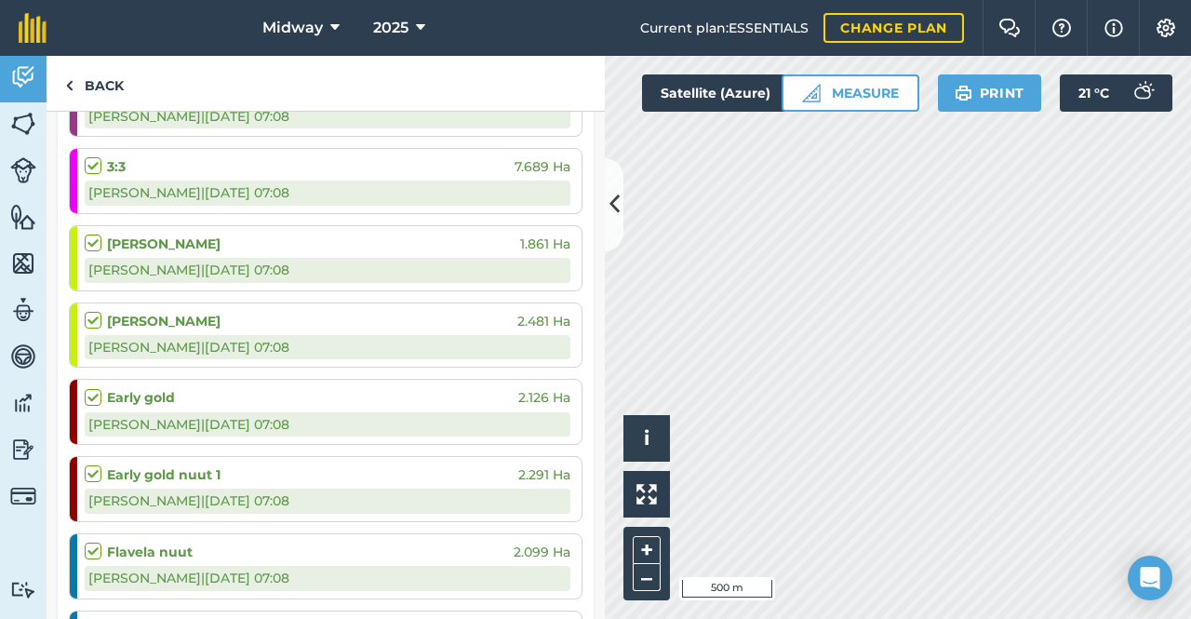
scroll to position [345, 0]
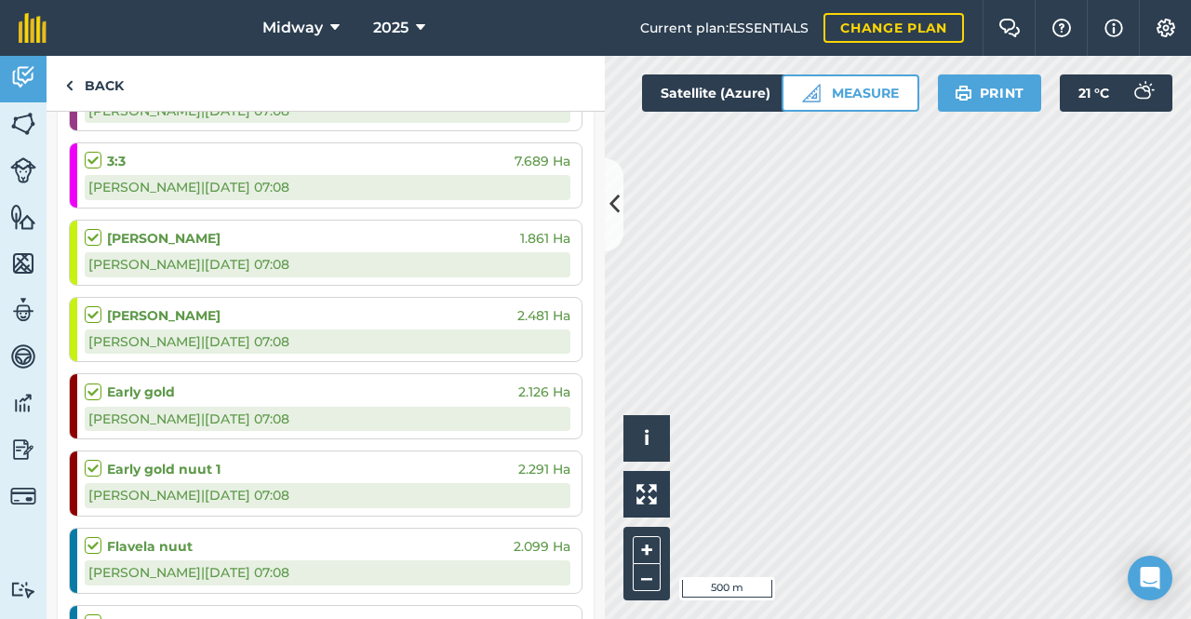
click at [127, 398] on div "Early gold 2.126 [PERSON_NAME] N | [DATE] 07:08" at bounding box center [328, 406] width 486 height 64
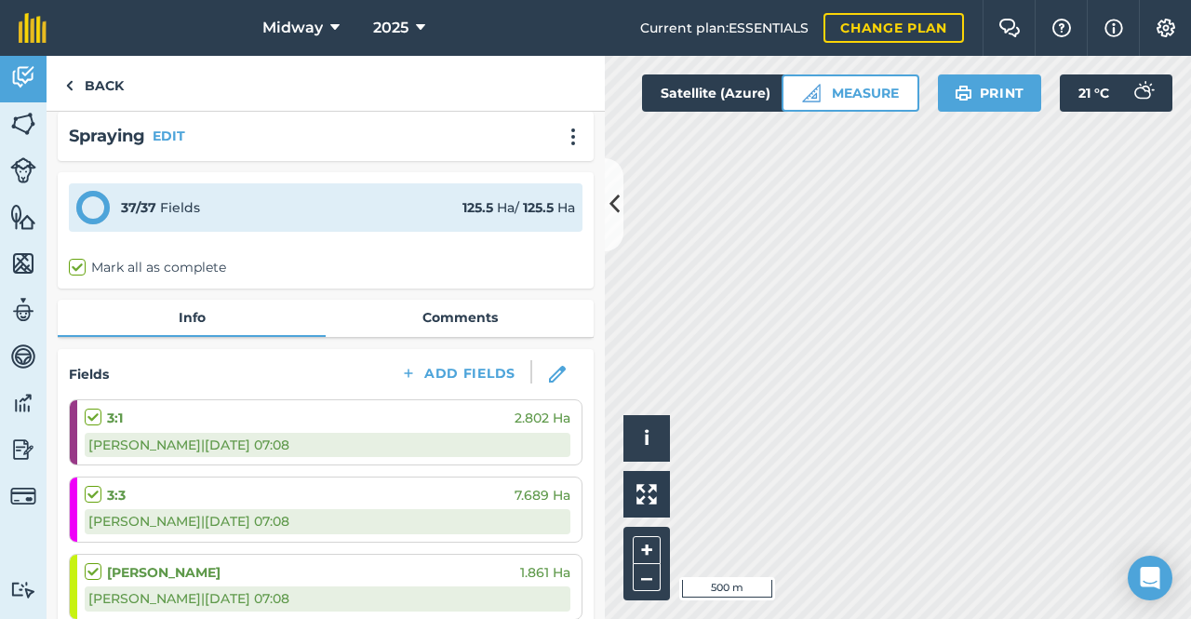
scroll to position [9, 0]
click at [459, 320] on link "Comments" at bounding box center [460, 318] width 268 height 35
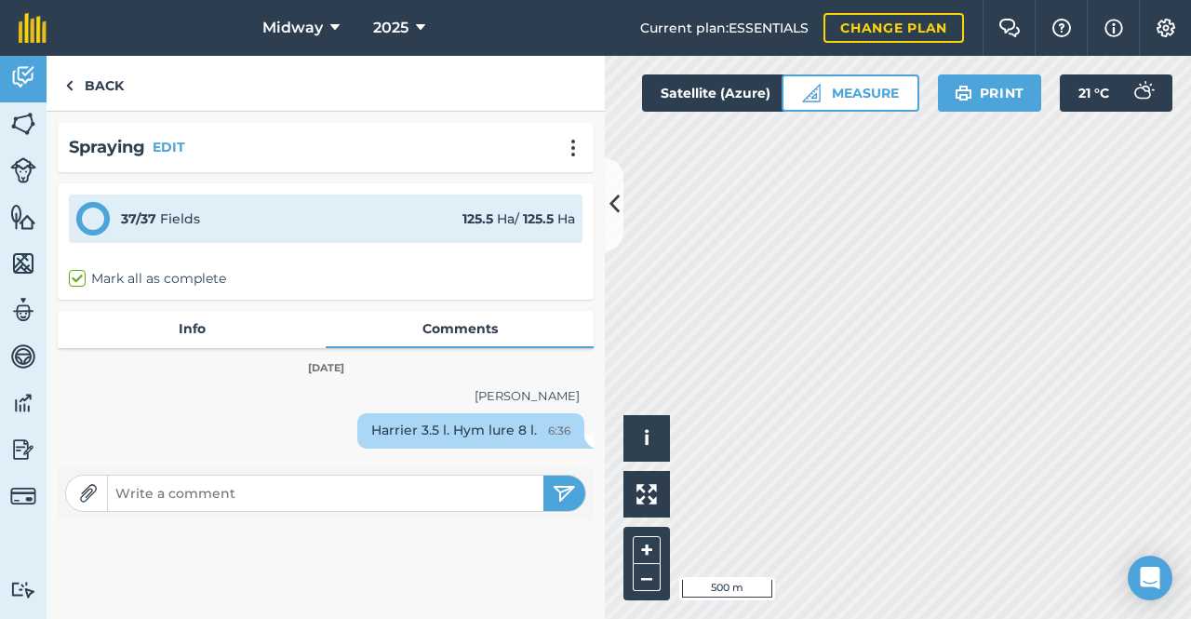
click at [1002, 90] on button "Print" at bounding box center [990, 92] width 104 height 37
click at [69, 85] on img at bounding box center [69, 85] width 8 height 22
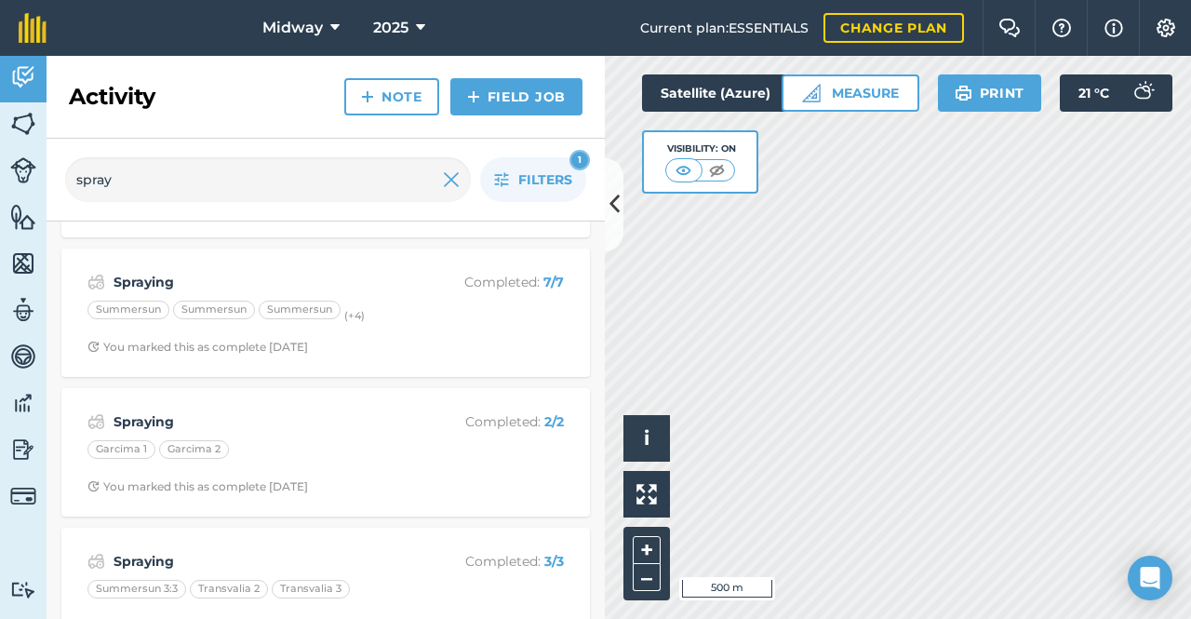
scroll to position [424, 0]
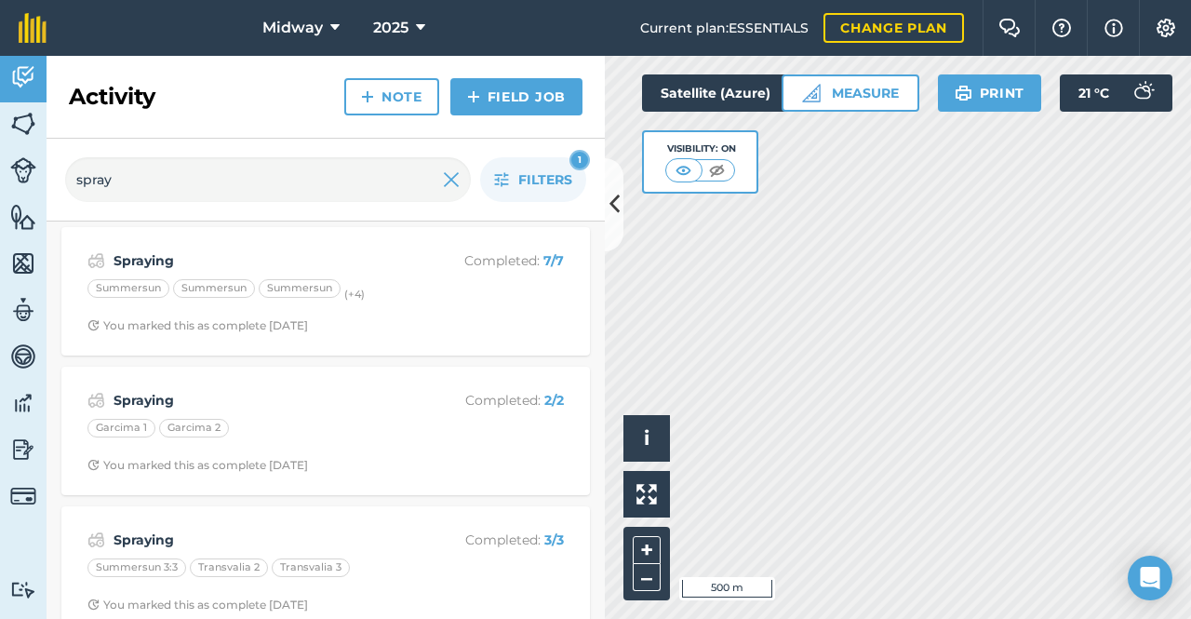
click at [140, 409] on div "Spraying Completed : 2 / 2 Garcima 1 Garcima 2 You marked this as complete [DAT…" at bounding box center [326, 431] width 506 height 106
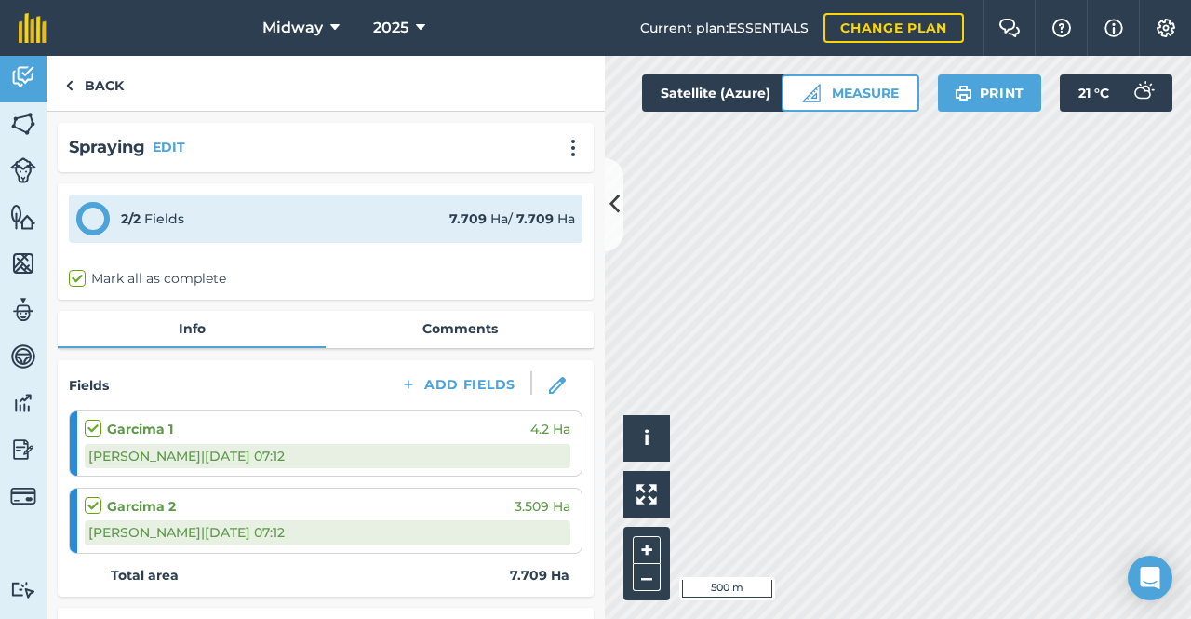
click at [476, 328] on link "Comments" at bounding box center [460, 328] width 268 height 35
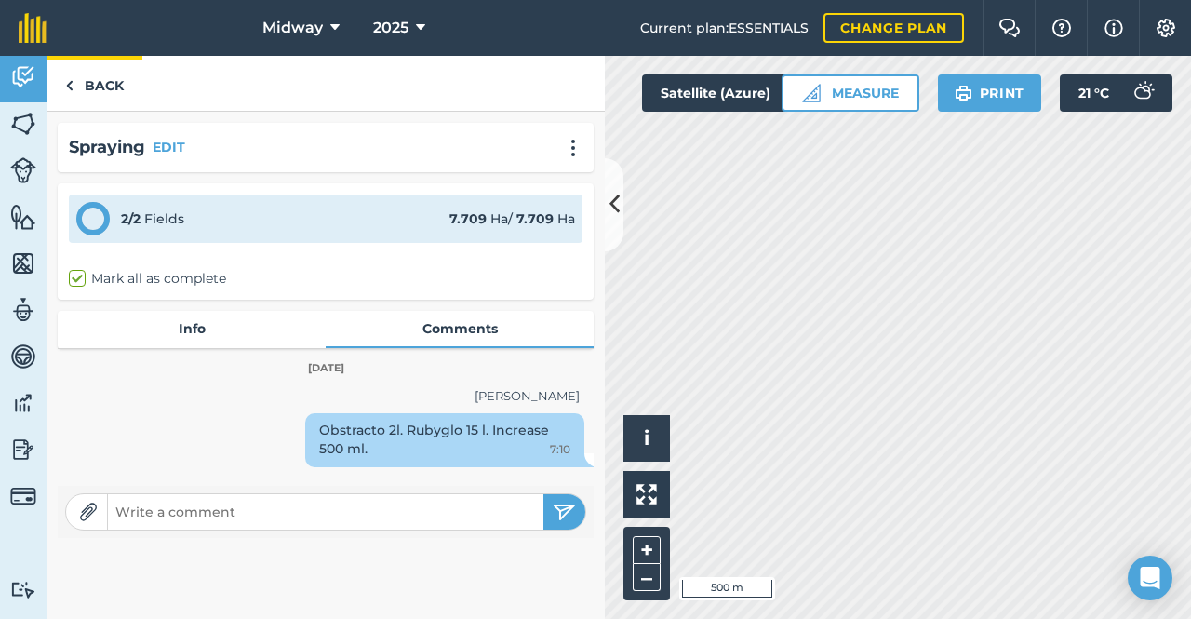
click at [70, 85] on img at bounding box center [69, 85] width 8 height 22
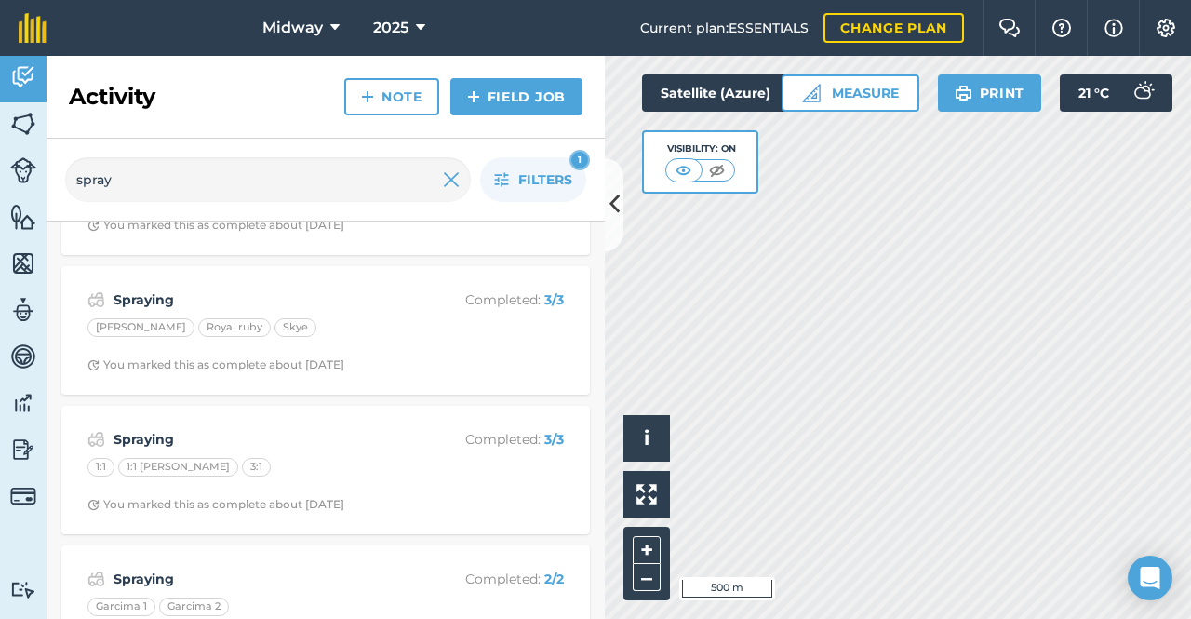
scroll to position [4921, 0]
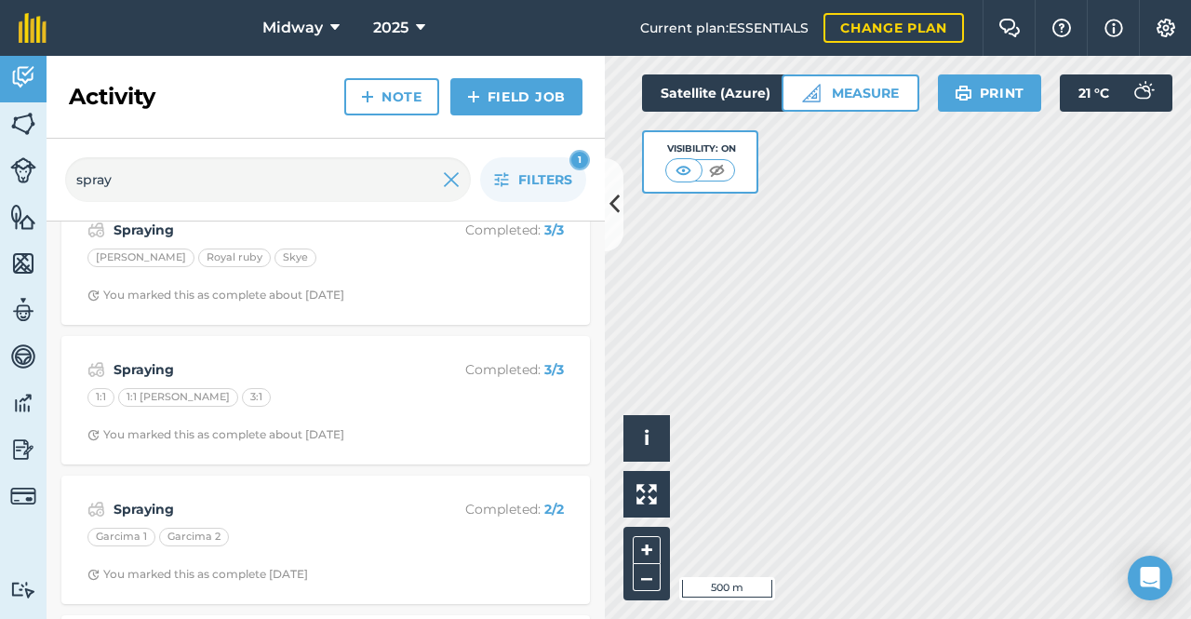
click at [134, 499] on strong "Spraying" at bounding box center [261, 509] width 295 height 20
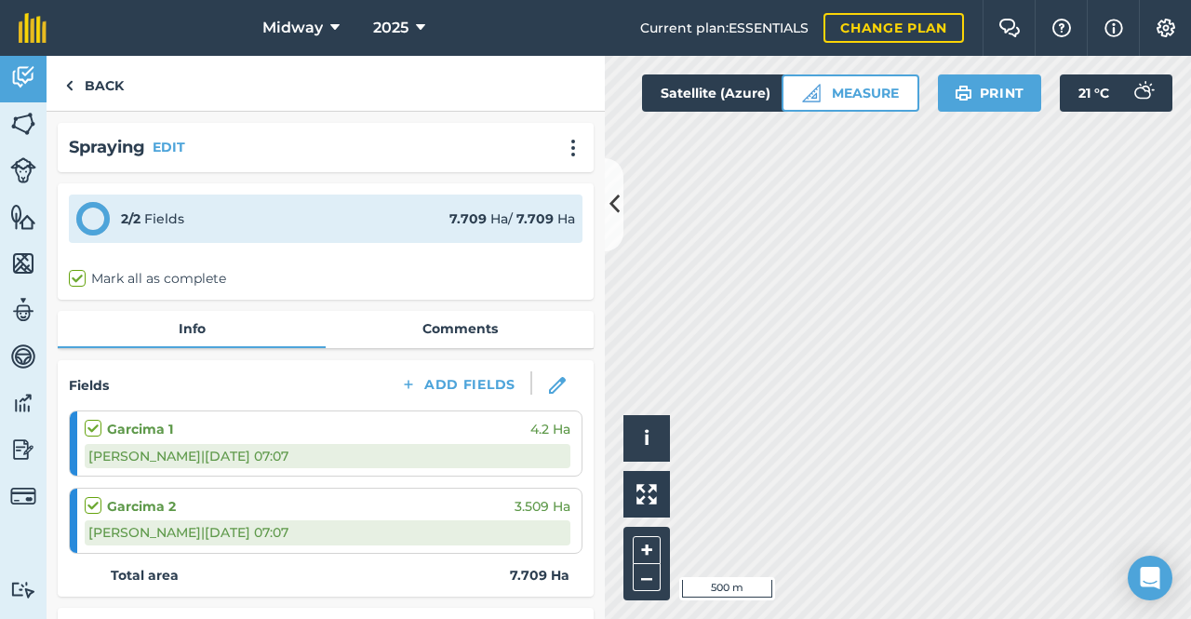
click at [459, 331] on link "Comments" at bounding box center [460, 328] width 268 height 35
